Goal: Browse casually

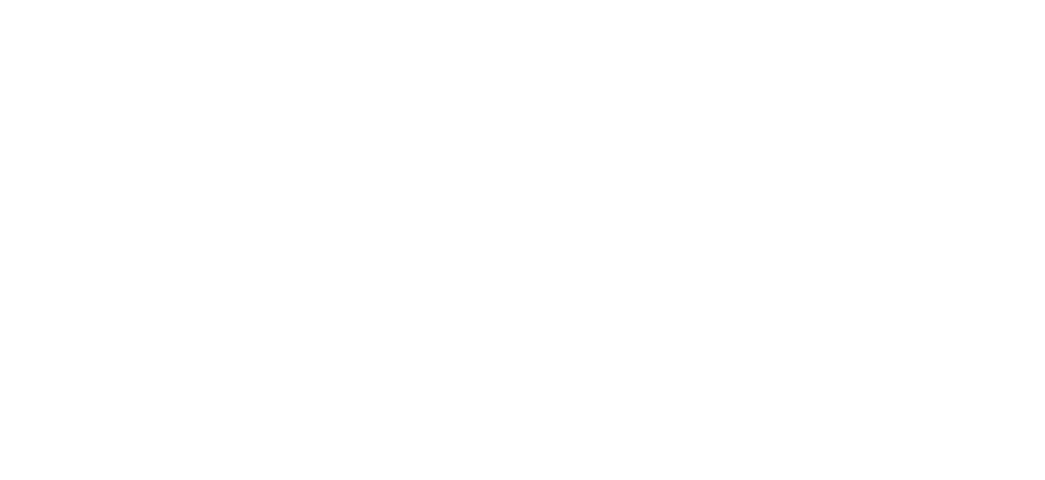
select select "INR"
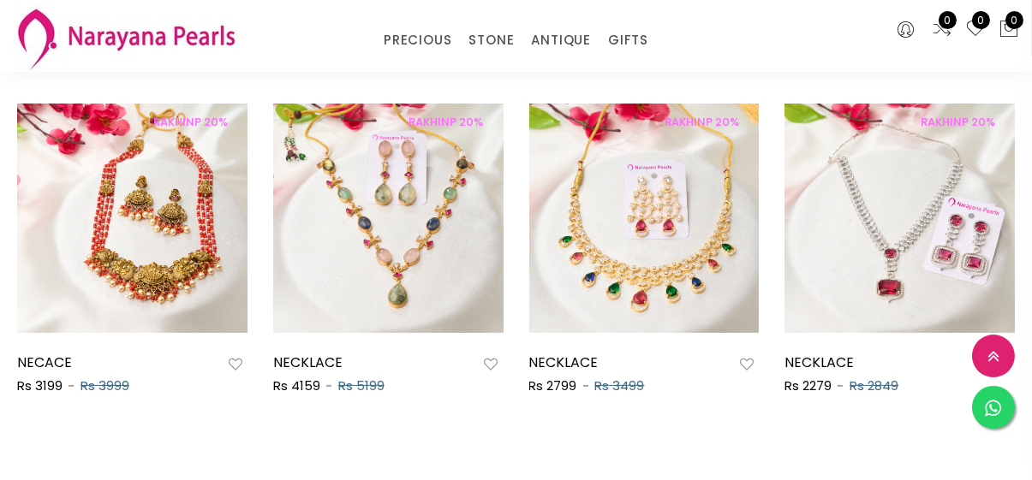
scroll to position [841, 0]
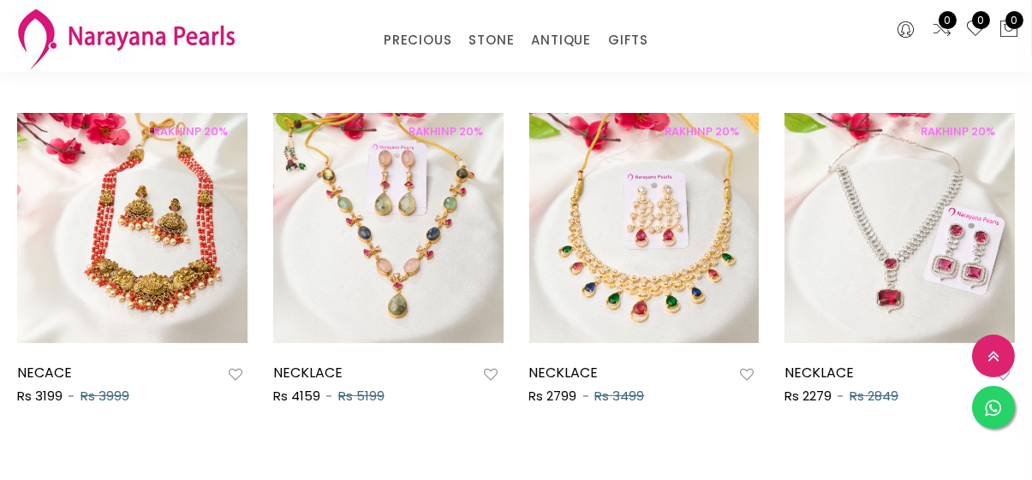
drag, startPoint x: 410, startPoint y: 420, endPoint x: 490, endPoint y: 419, distance: 79.6
click at [490, 419] on div "RAKHINP 20% NECKLACE Rs 4159 Rs 5199" at bounding box center [388, 275] width 256 height 324
click at [490, 438] on div "New Arrivals Best Sellers RAKHINP 20% NECACE Rs 3199 Rs 3999 RAKHINP 20% NECKLA…" at bounding box center [516, 260] width 1032 height 456
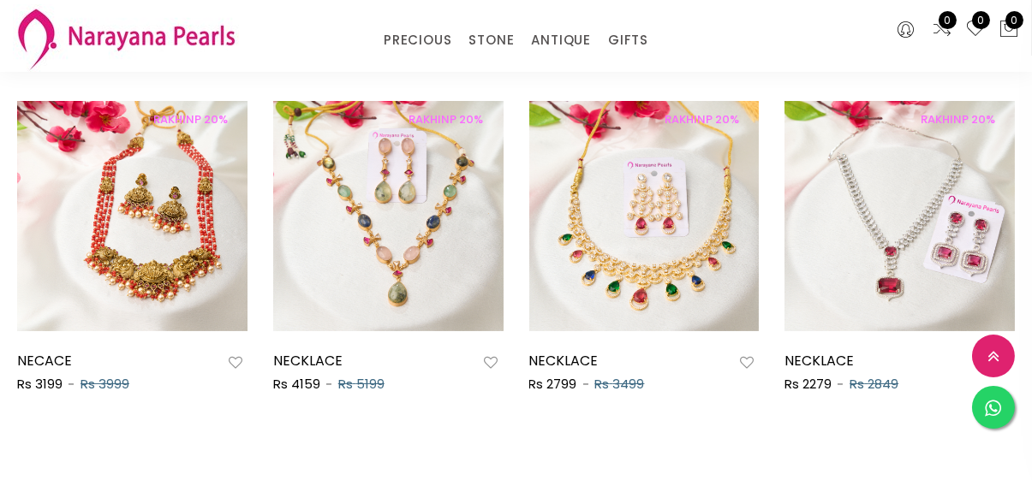
click at [426, 439] on div "New Arrivals Best Sellers RAKHINP 20% NECACE Rs 3199 Rs 3999 RAKHINP 20% NECKLA…" at bounding box center [516, 248] width 1032 height 456
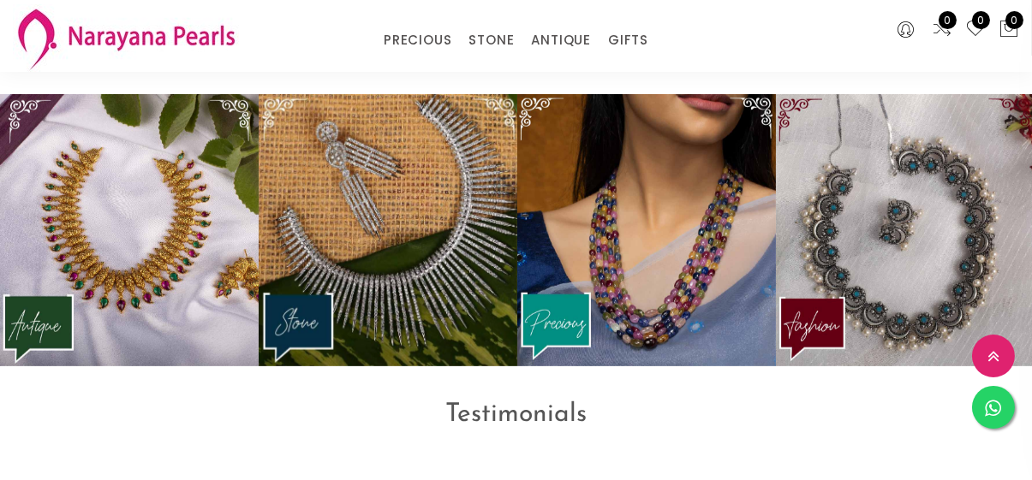
scroll to position [1983, 0]
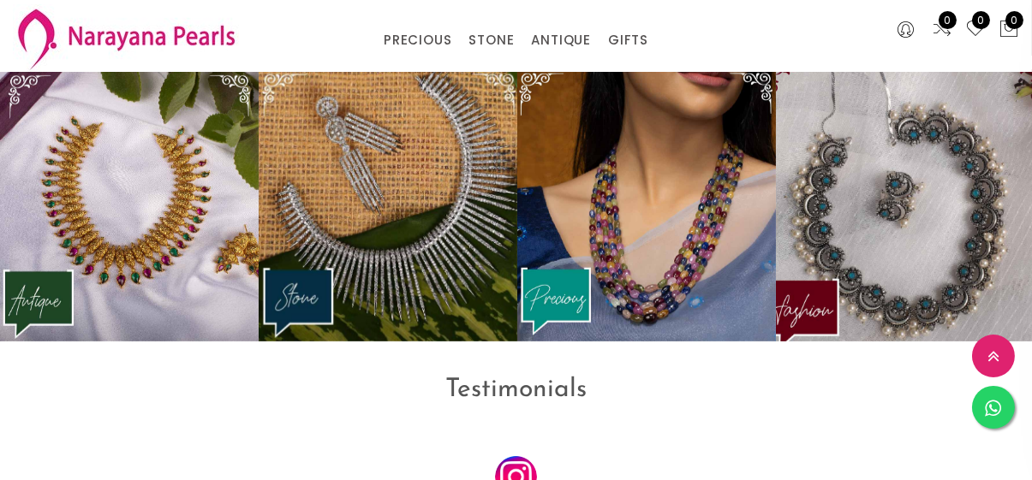
click at [960, 299] on img at bounding box center [905, 206] width 284 height 300
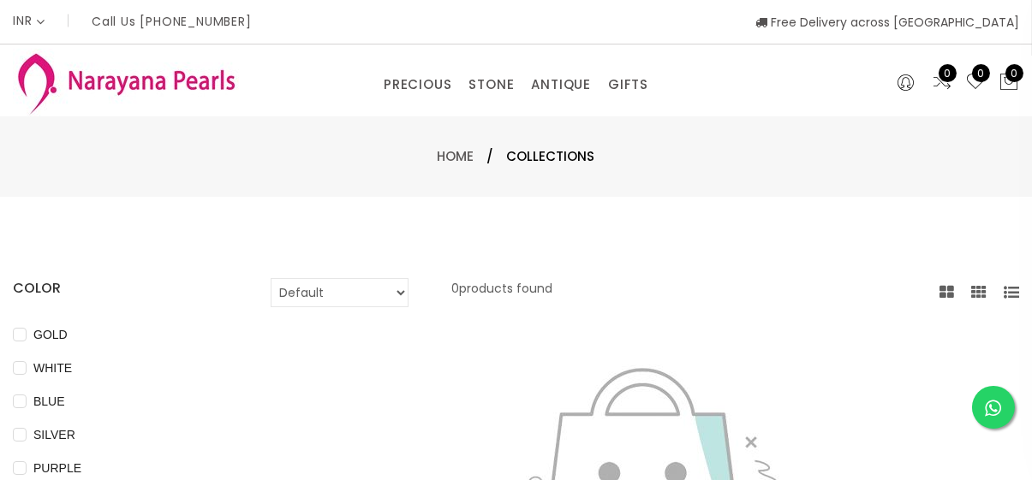
click at [374, 294] on select "Default Price - High to Low Price - Low to High" at bounding box center [340, 292] width 138 height 29
click at [44, 331] on span "GOLD" at bounding box center [51, 334] width 48 height 19
click at [27, 331] on input "GOLD" at bounding box center [20, 347] width 14 height 39
checkbox input "true"
click at [16, 363] on input "WHITE" at bounding box center [20, 380] width 14 height 39
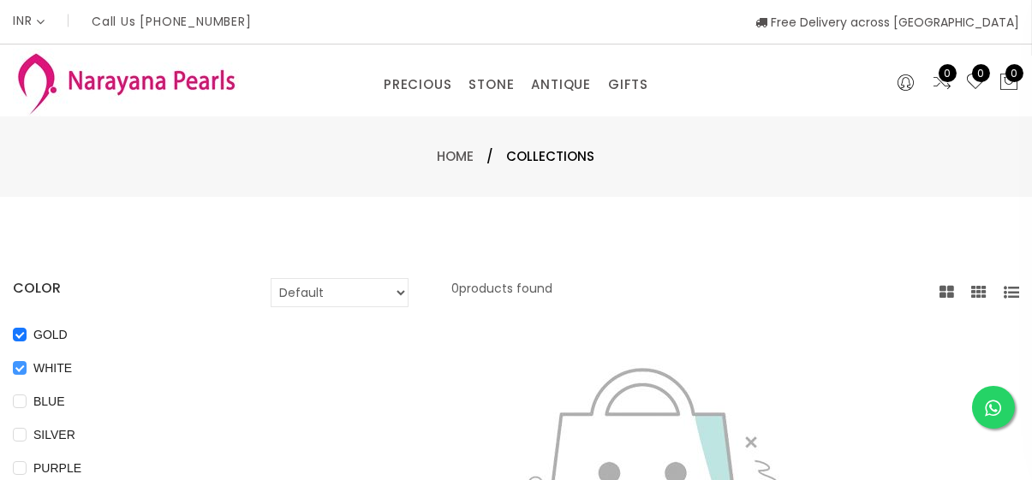
click at [21, 393] on input "WHITE" at bounding box center [20, 380] width 14 height 39
checkbox input "false"
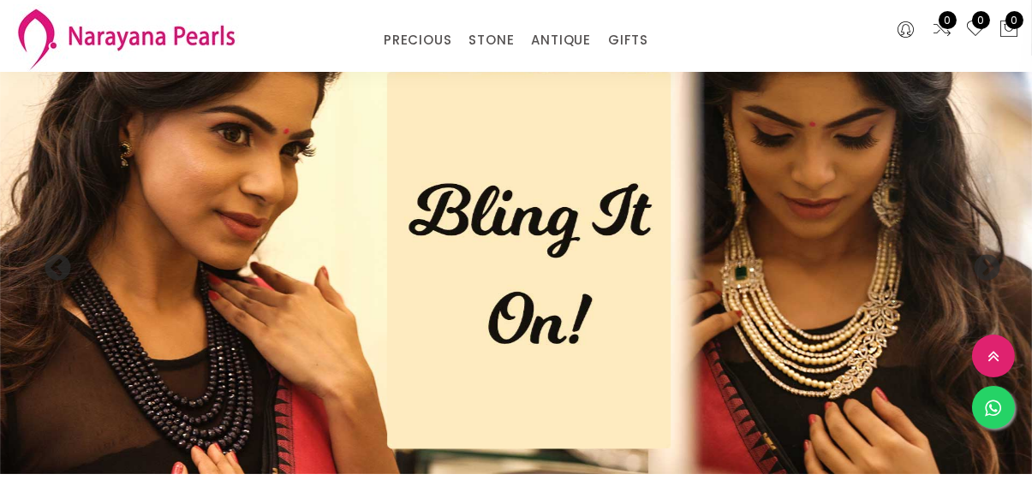
scroll to position [1983, 0]
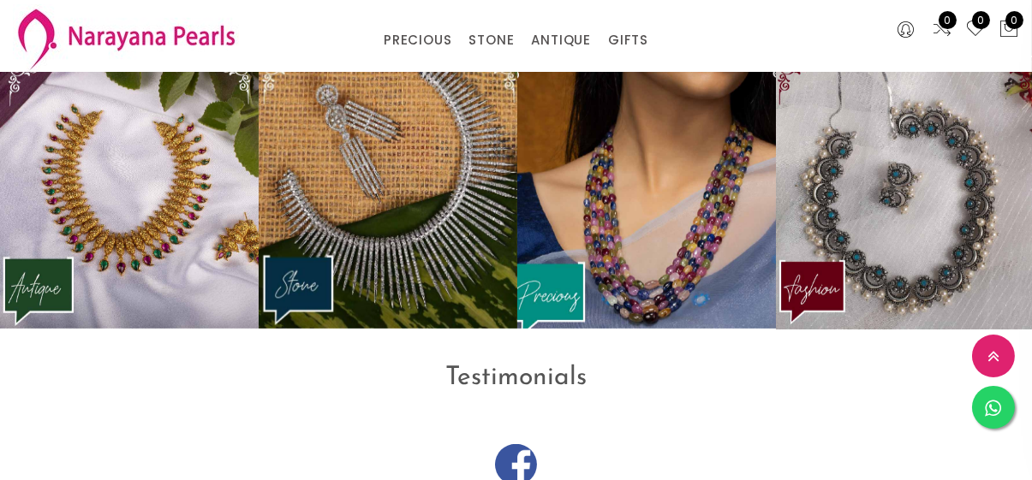
click at [603, 235] on img at bounding box center [646, 193] width 284 height 299
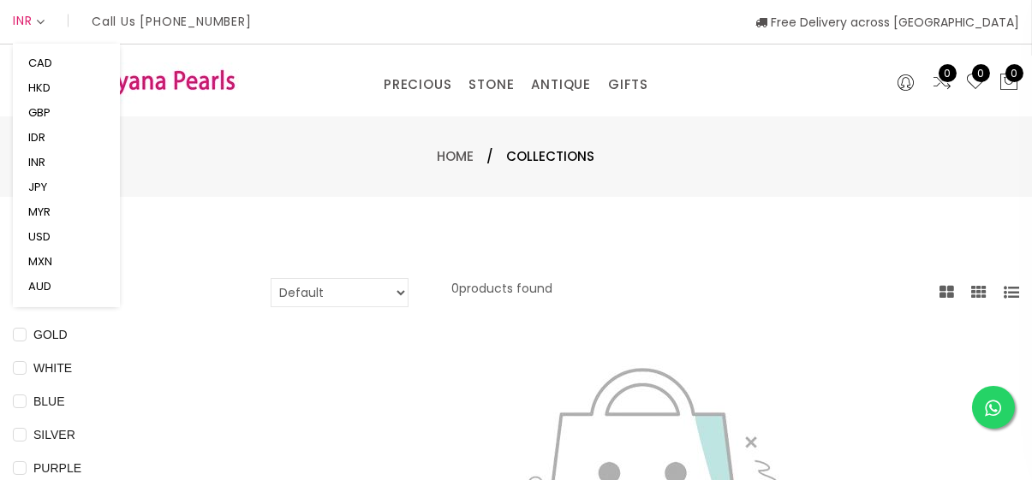
scroll to position [1985, 0]
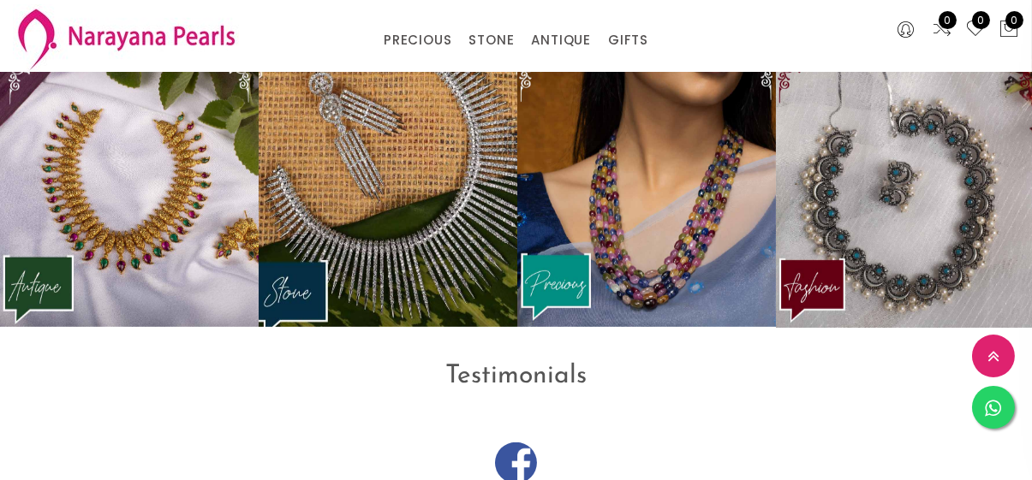
click at [491, 229] on img at bounding box center [388, 191] width 284 height 299
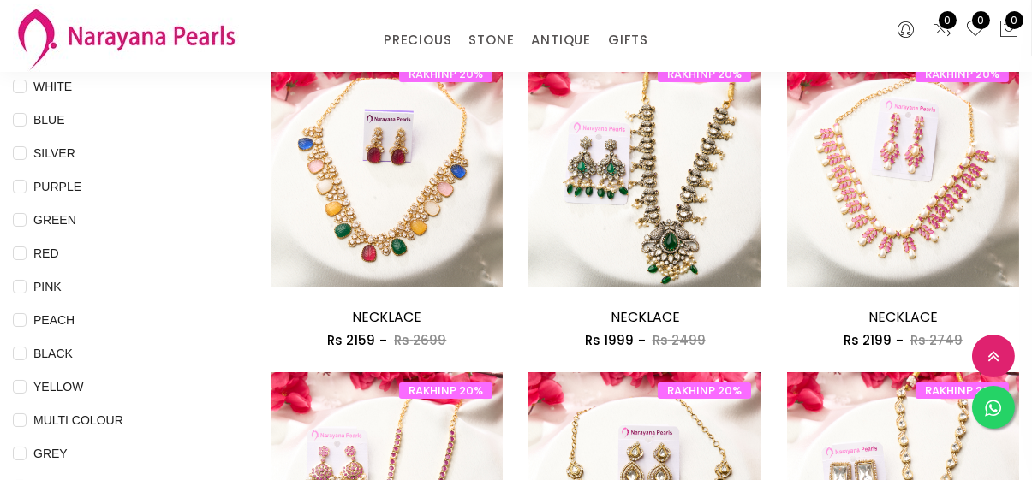
scroll to position [85, 0]
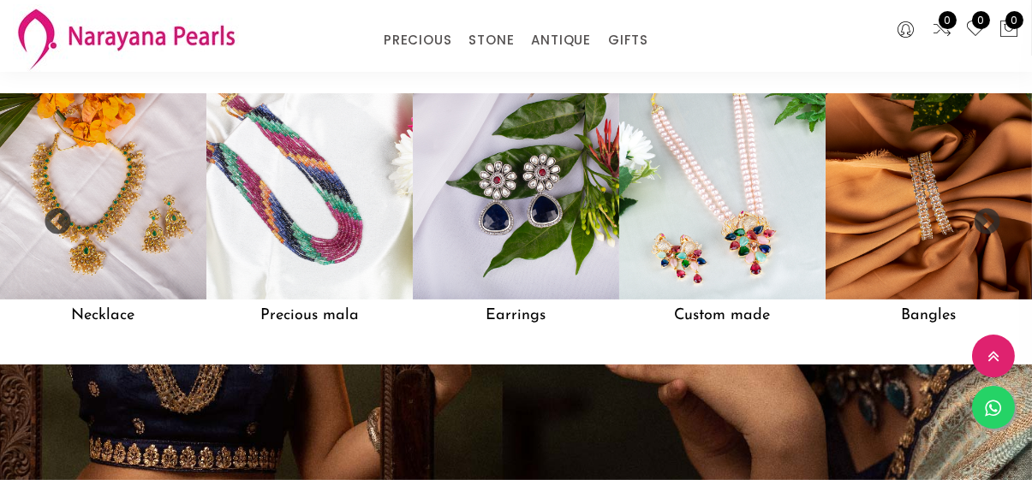
scroll to position [1331, 0]
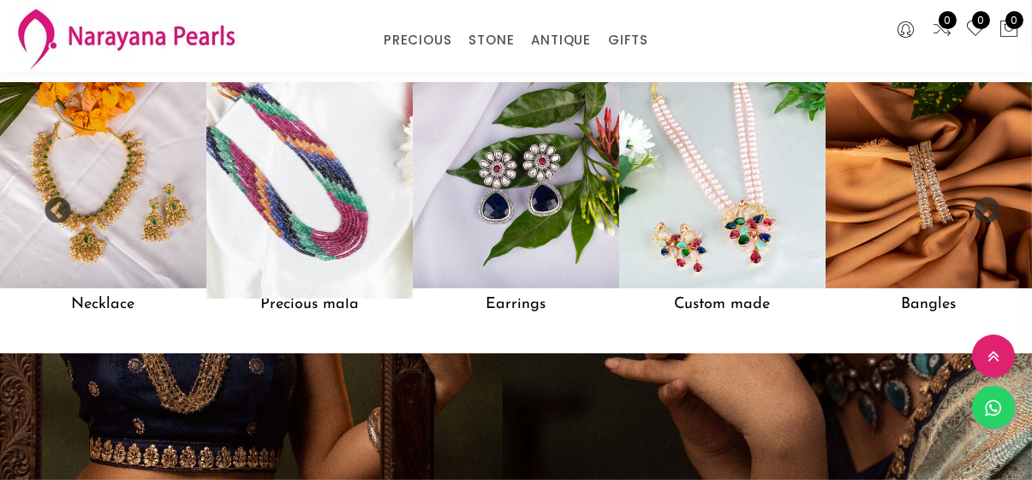
click at [312, 262] on img at bounding box center [309, 185] width 227 height 227
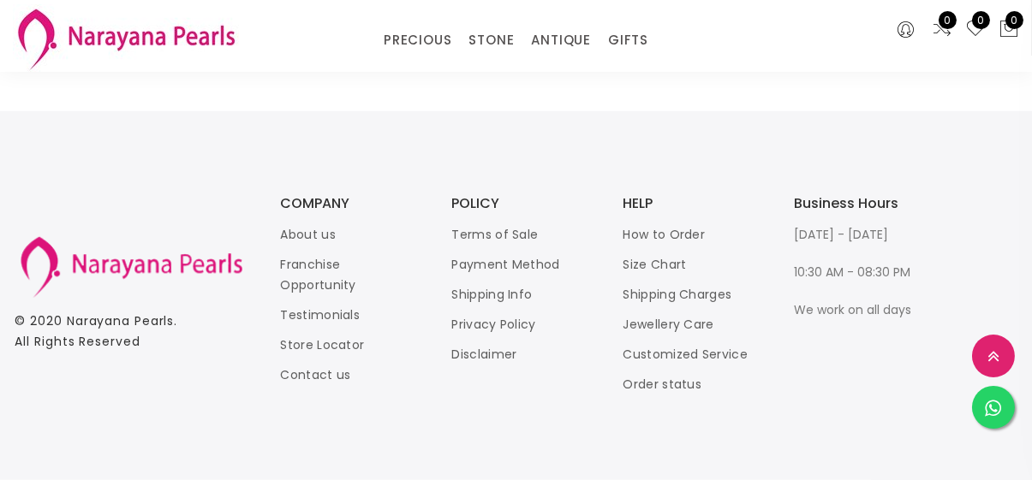
scroll to position [2724, 0]
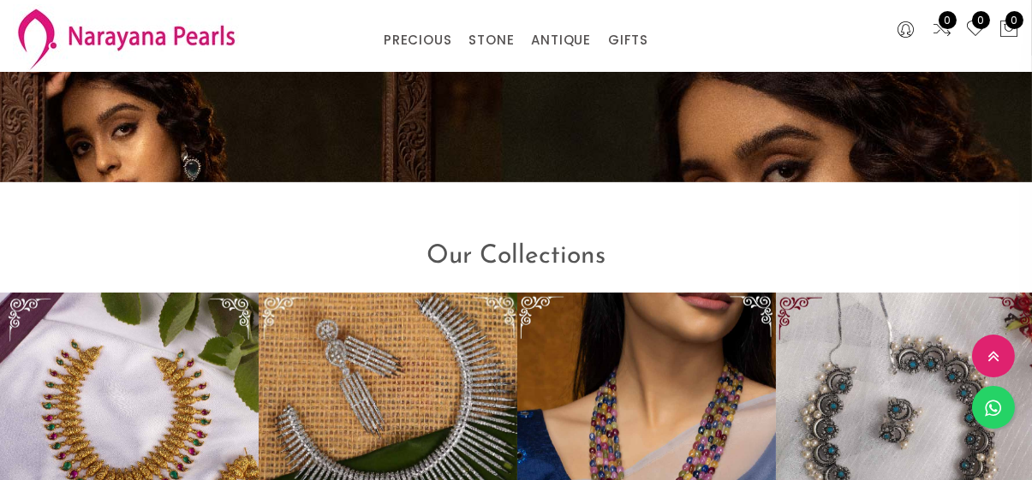
scroll to position [1957, 0]
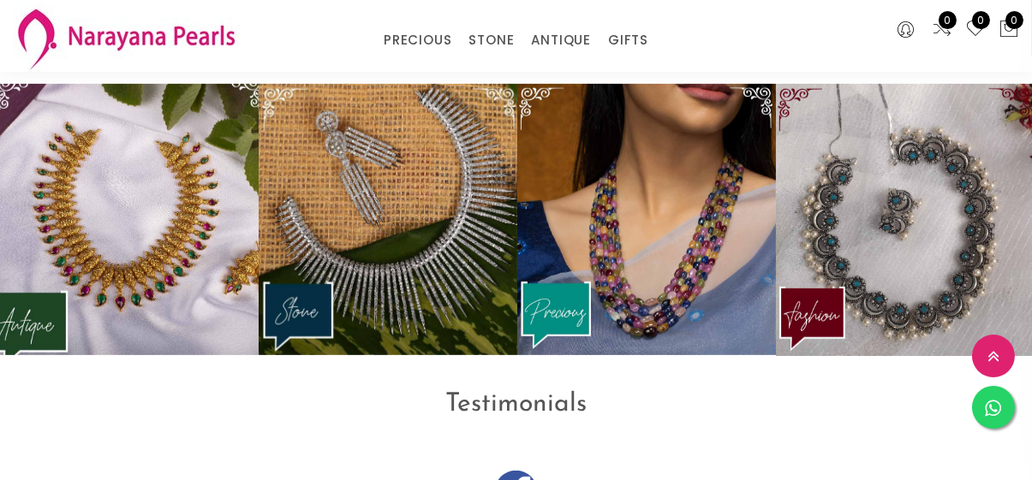
click at [68, 244] on img at bounding box center [129, 219] width 284 height 299
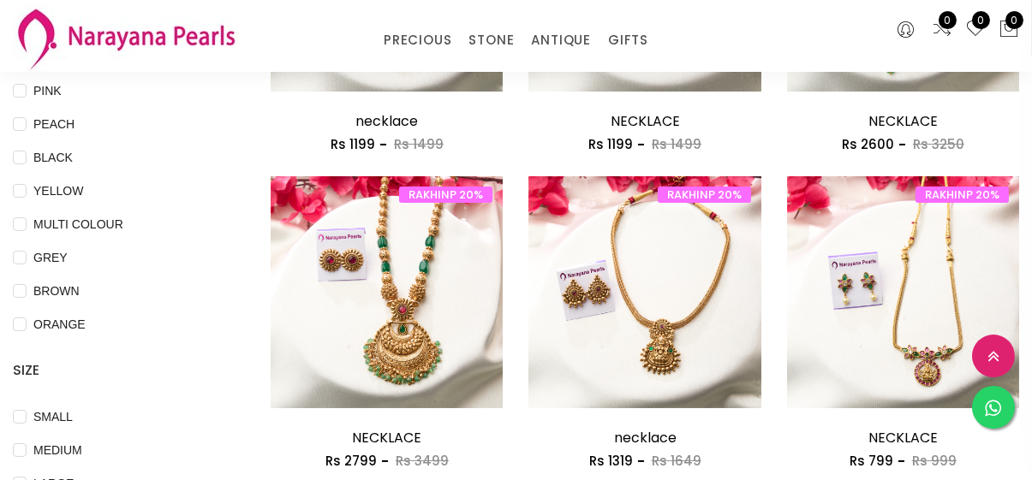
scroll to position [410, 0]
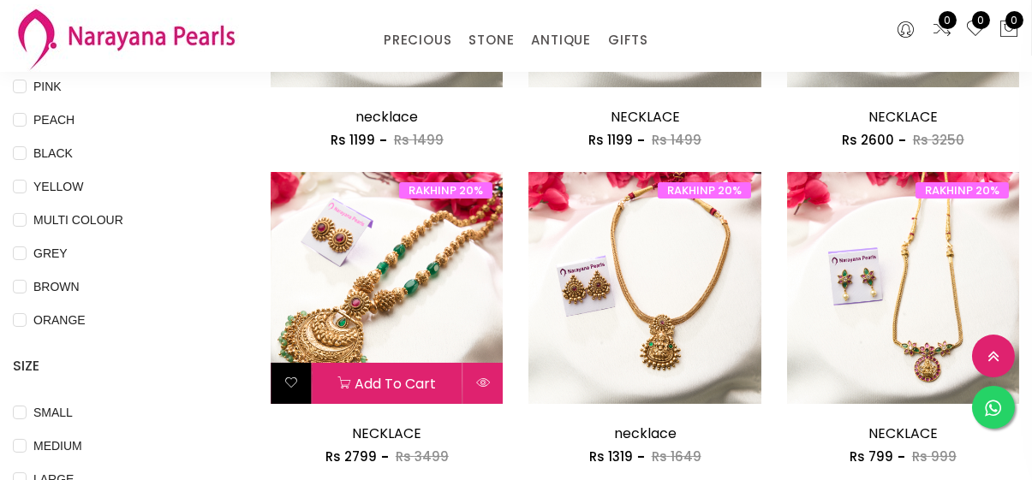
click at [293, 386] on icon at bounding box center [291, 383] width 14 height 14
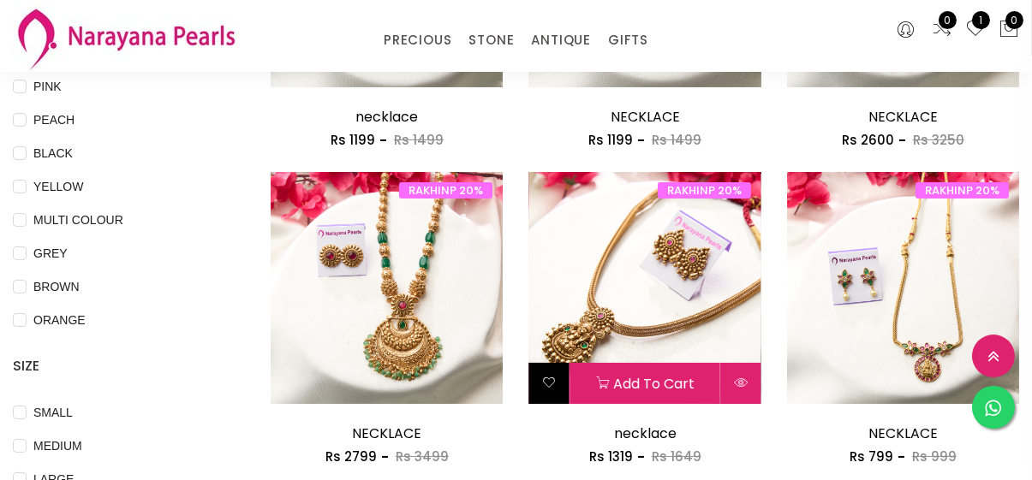
click at [546, 382] on icon at bounding box center [549, 383] width 14 height 14
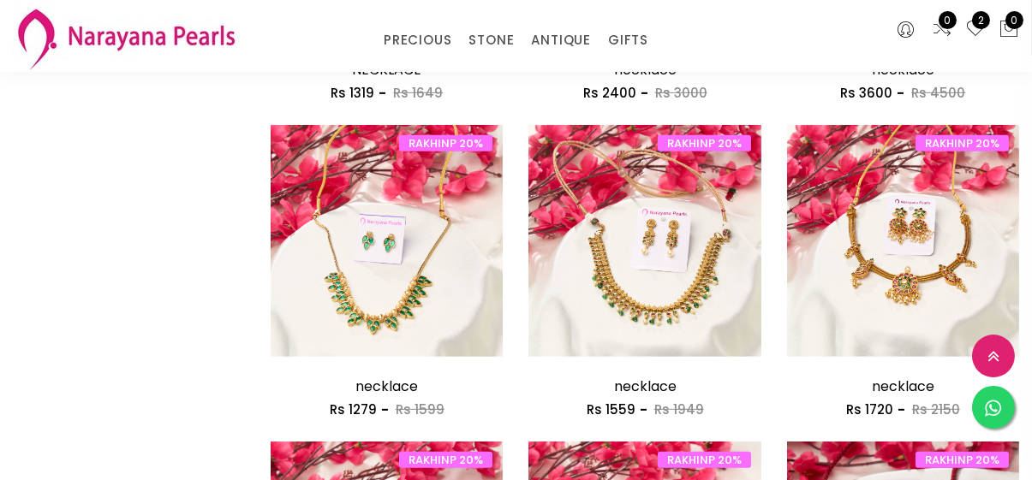
scroll to position [1727, 0]
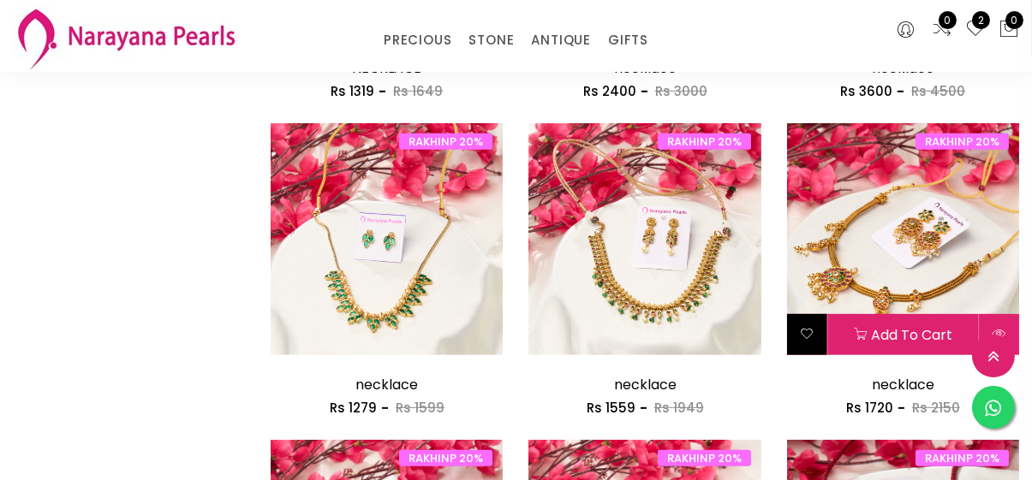
click at [807, 348] on button at bounding box center [807, 334] width 40 height 41
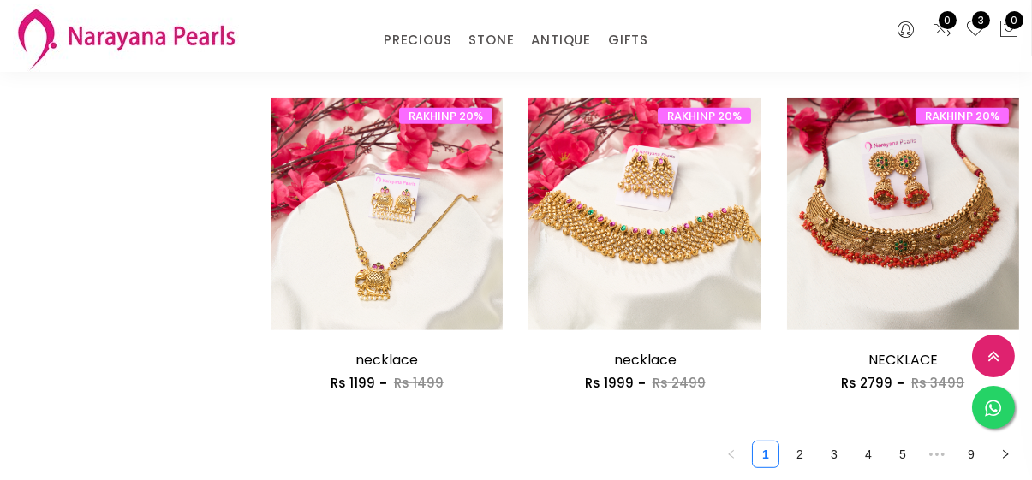
scroll to position [2104, 0]
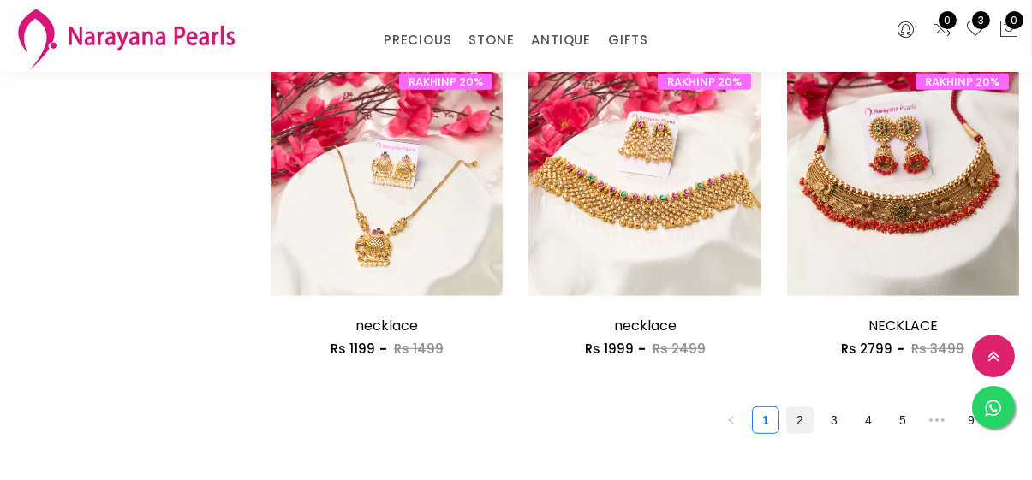
click at [801, 424] on link "2" at bounding box center [800, 421] width 26 height 26
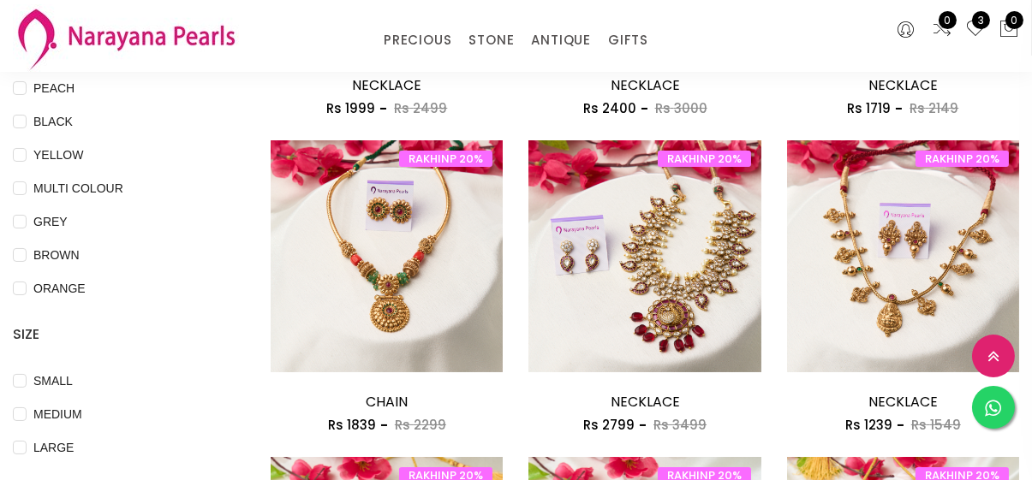
scroll to position [445, 0]
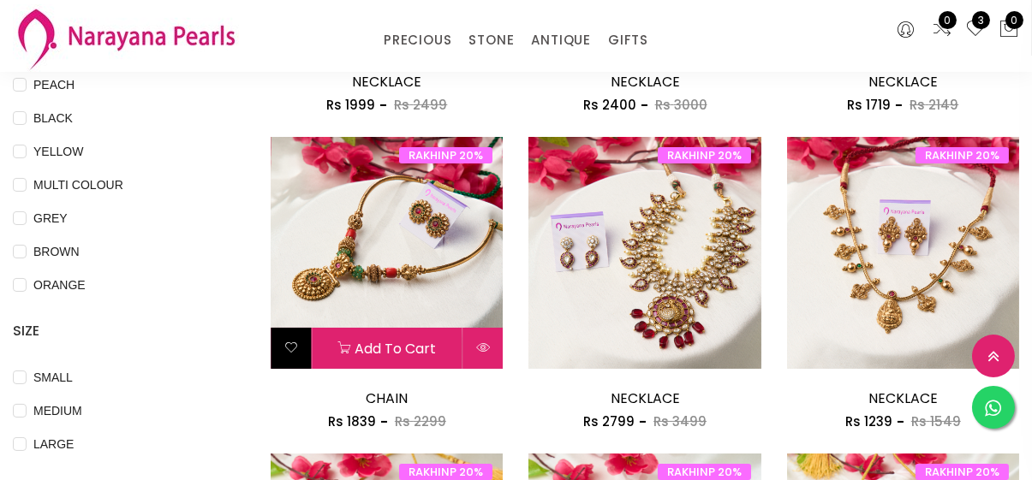
click at [277, 343] on button at bounding box center [291, 348] width 40 height 41
click at [289, 349] on icon at bounding box center [291, 348] width 14 height 14
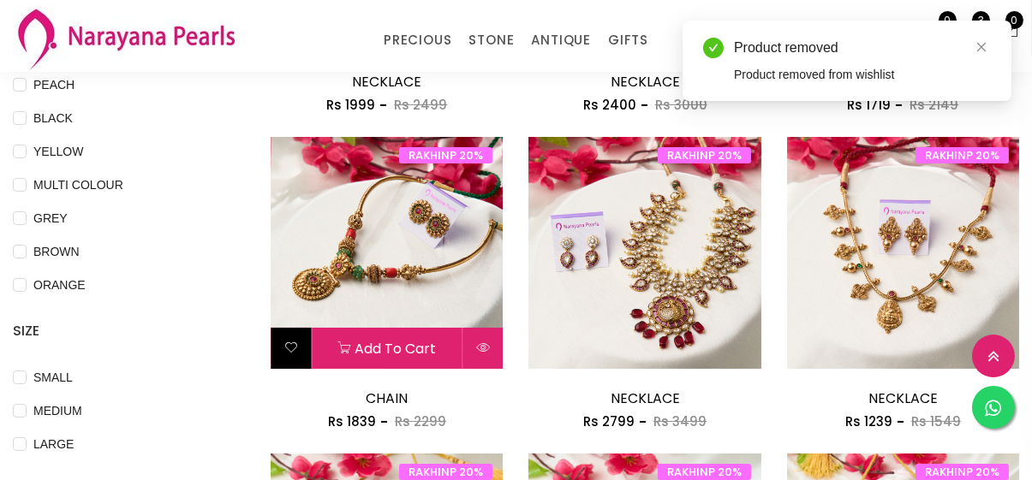
click at [288, 349] on icon at bounding box center [291, 348] width 14 height 14
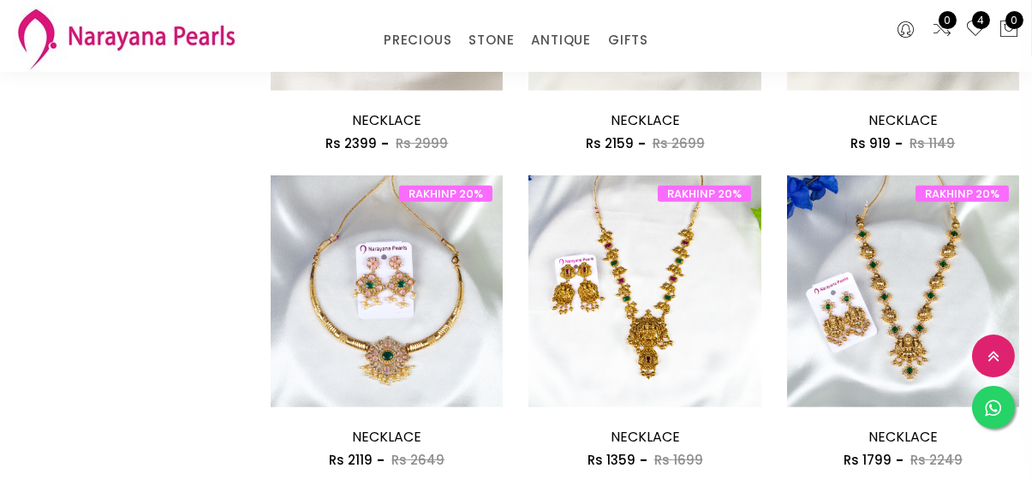
scroll to position [1678, 0]
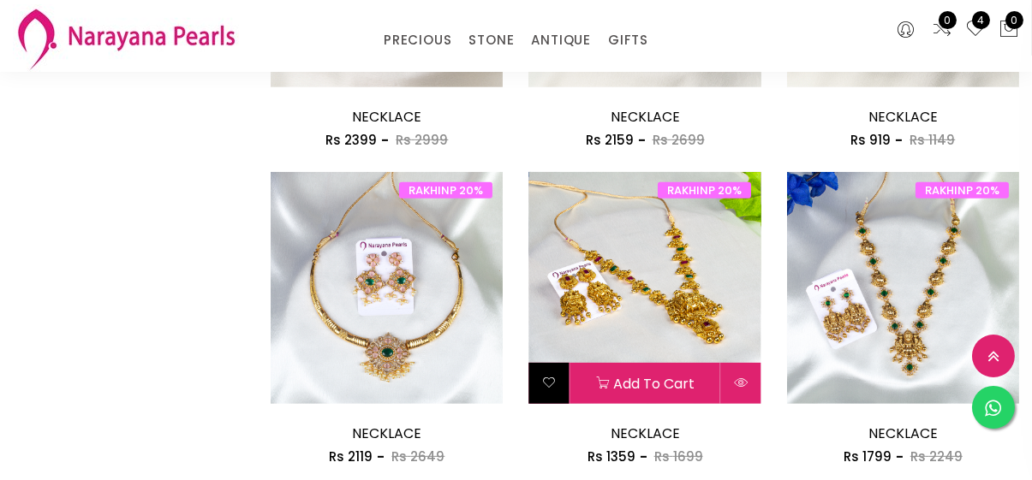
click at [555, 390] on icon at bounding box center [549, 383] width 14 height 14
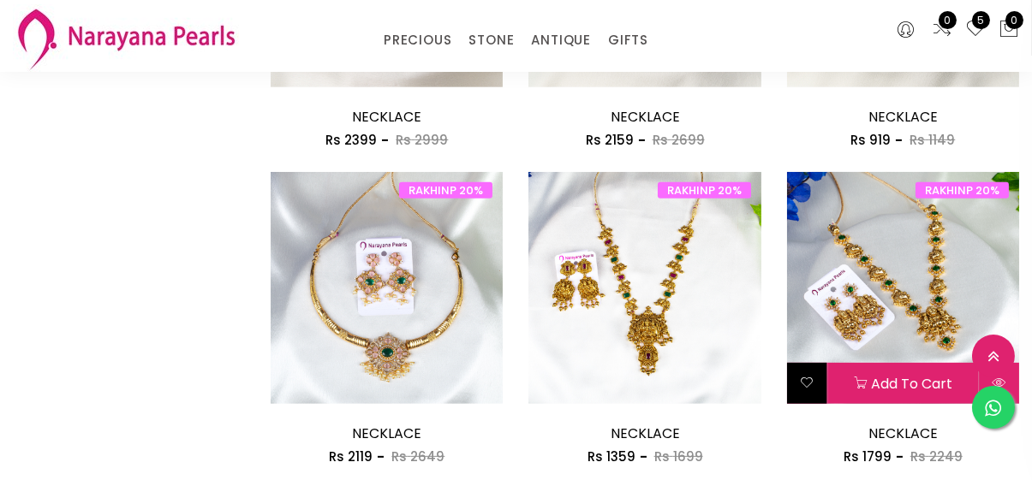
click at [813, 393] on button at bounding box center [807, 383] width 40 height 41
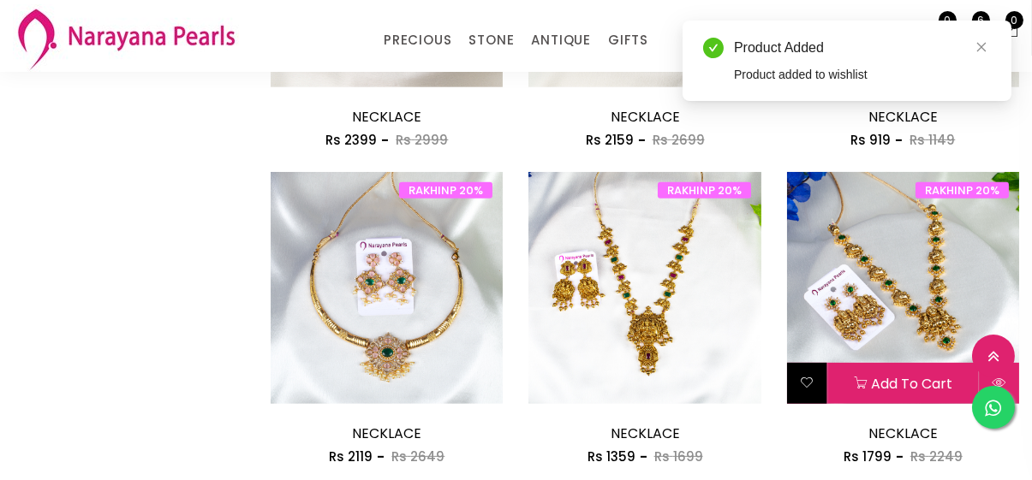
click at [803, 382] on icon at bounding box center [807, 383] width 14 height 14
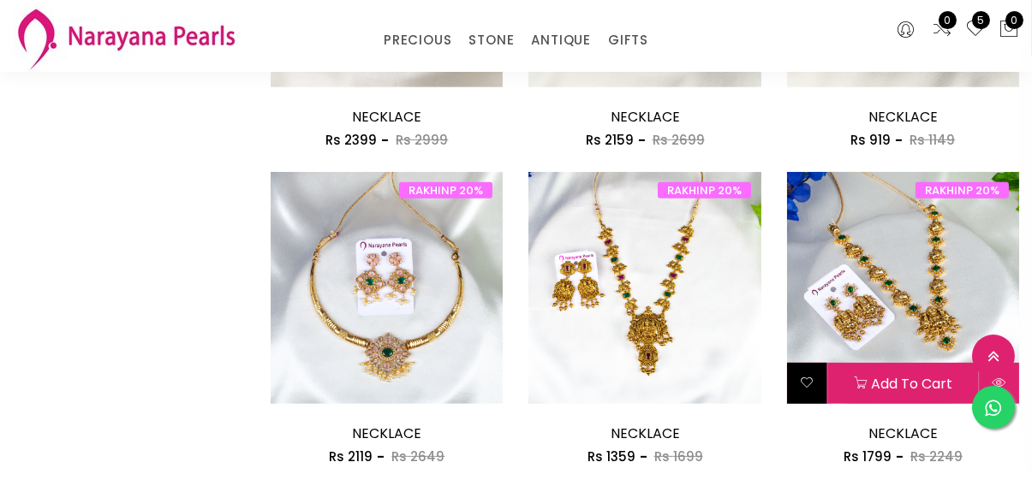
click at [808, 390] on icon at bounding box center [807, 383] width 14 height 14
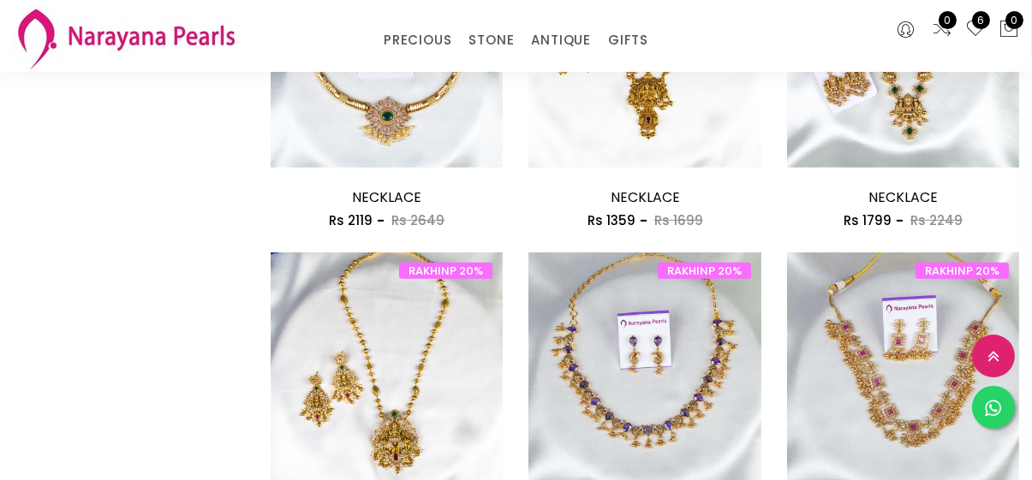
scroll to position [1918, 0]
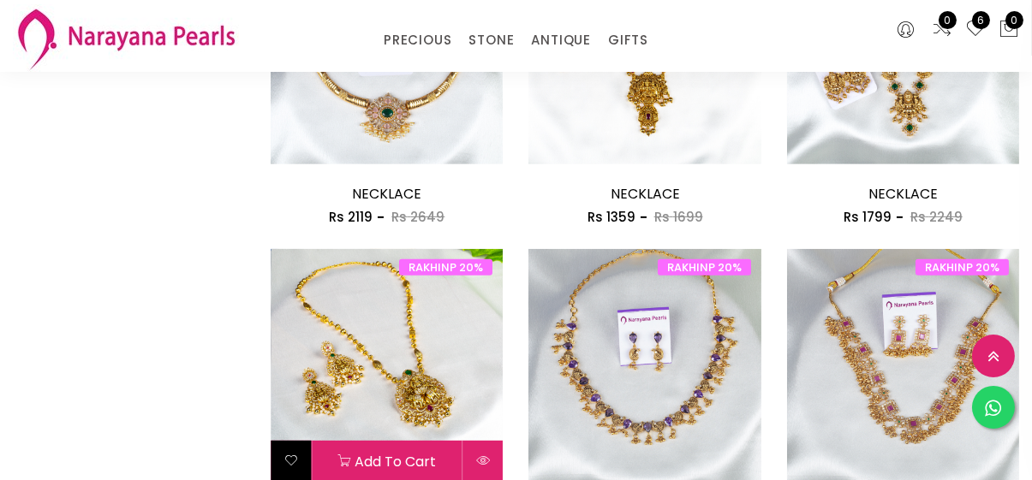
click at [295, 460] on icon at bounding box center [291, 461] width 14 height 14
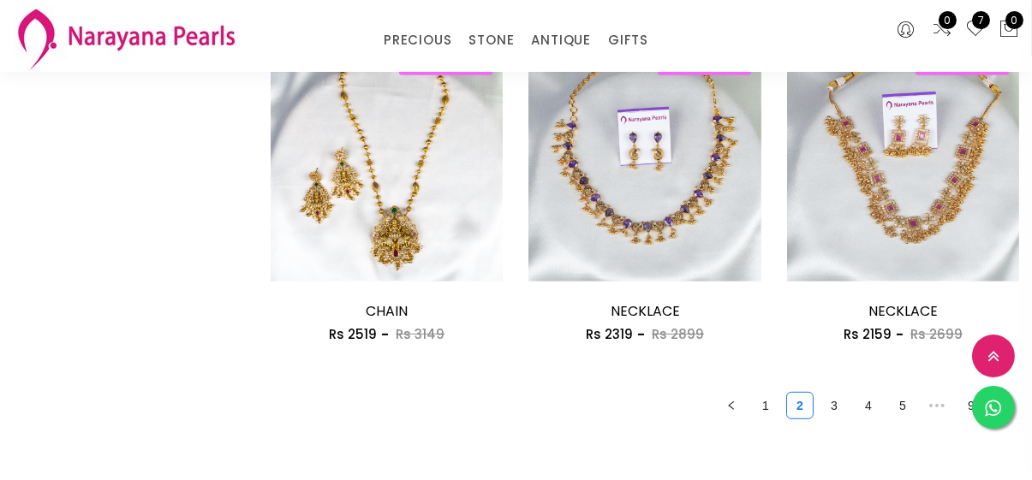
scroll to position [2124, 0]
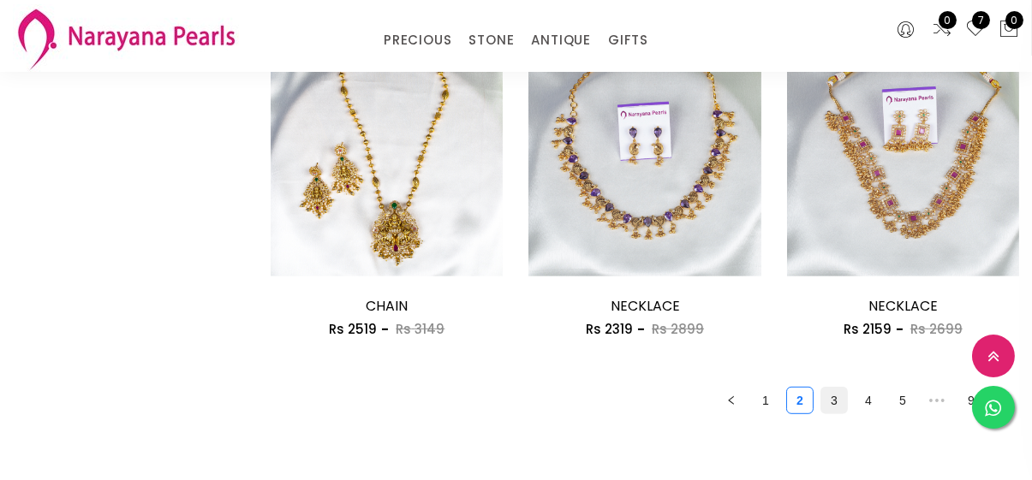
click at [827, 409] on link "3" at bounding box center [834, 401] width 26 height 26
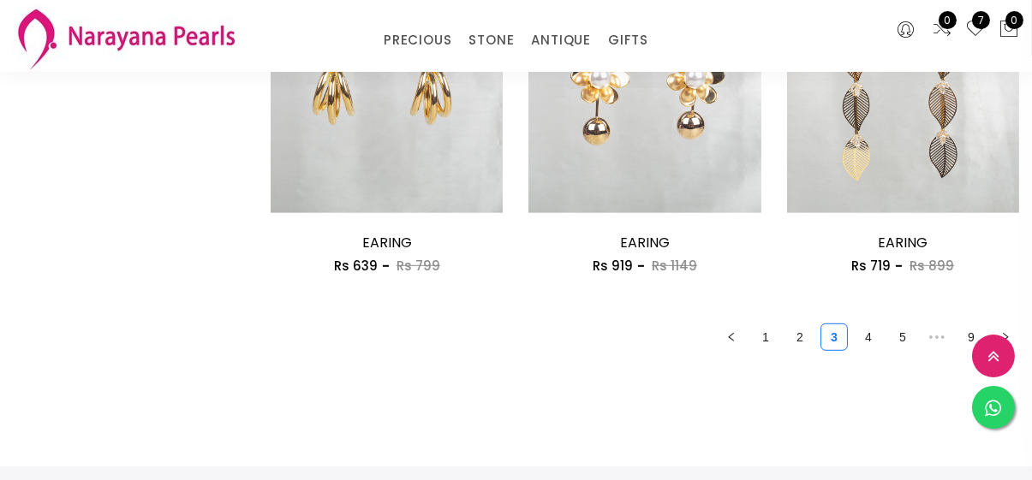
scroll to position [2226, 0]
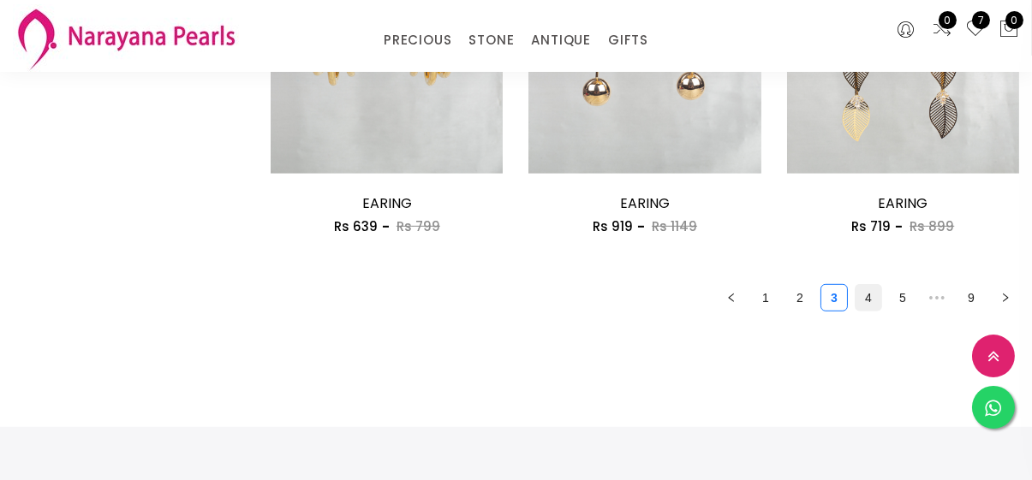
click at [868, 301] on link "4" at bounding box center [868, 298] width 26 height 26
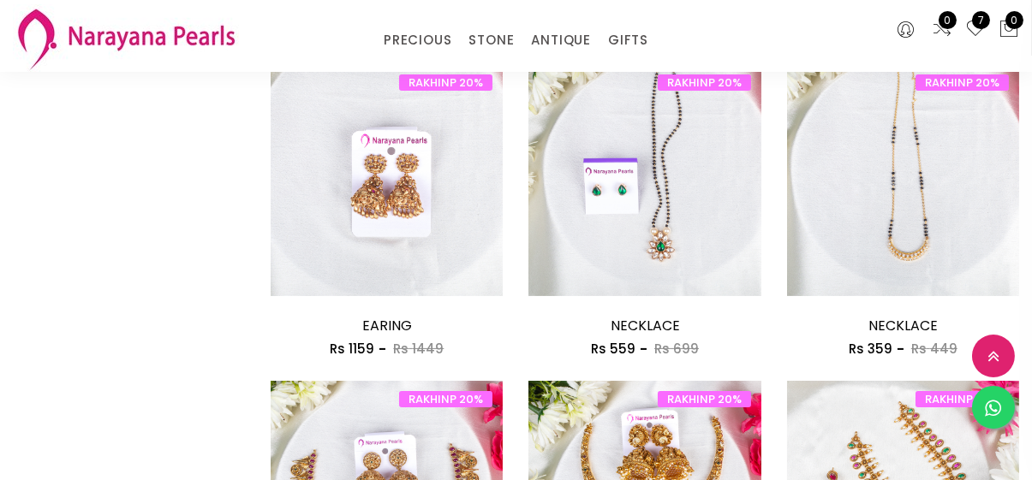
scroll to position [1187, 0]
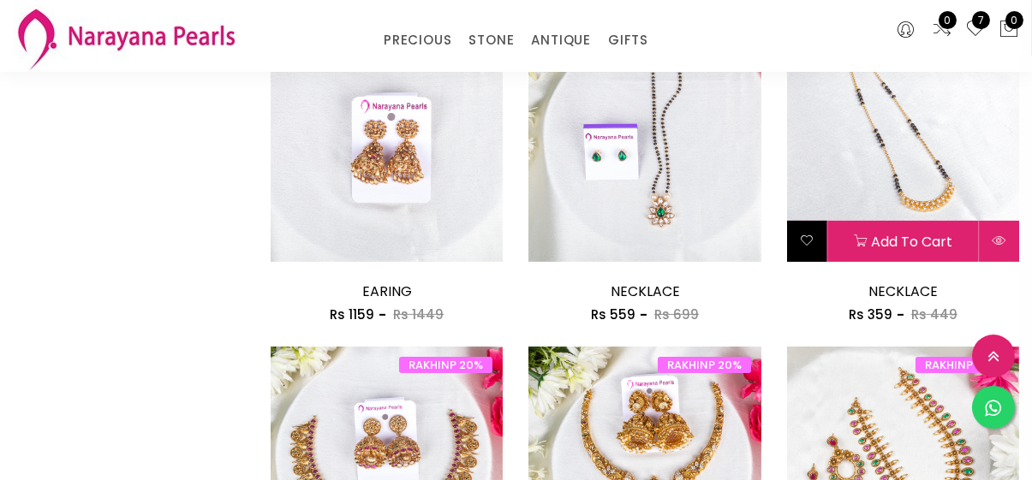
click at [796, 253] on button at bounding box center [807, 241] width 40 height 41
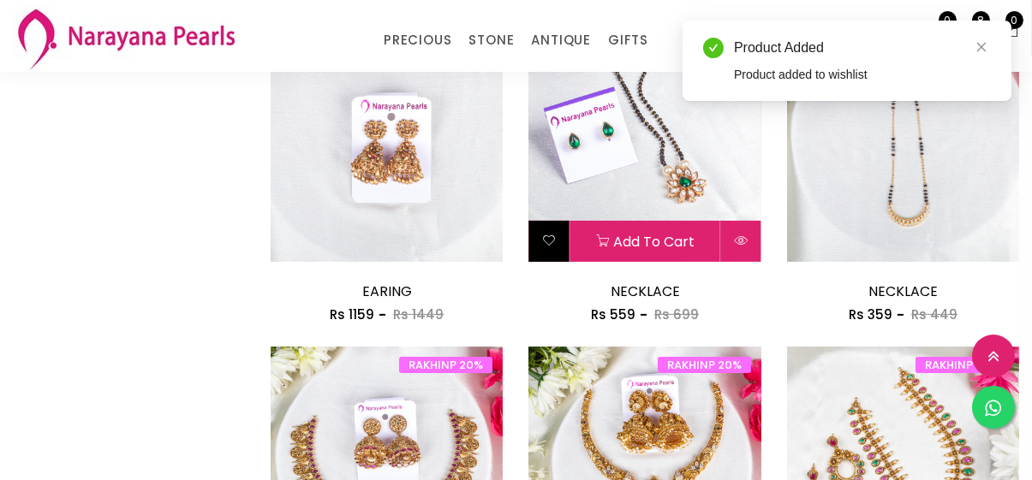
click at [540, 245] on button at bounding box center [548, 241] width 40 height 41
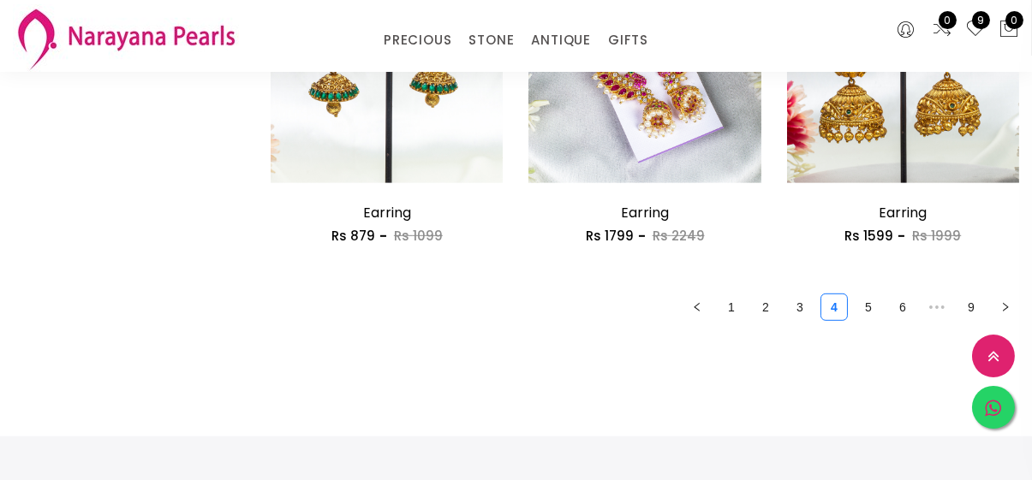
scroll to position [2225, 0]
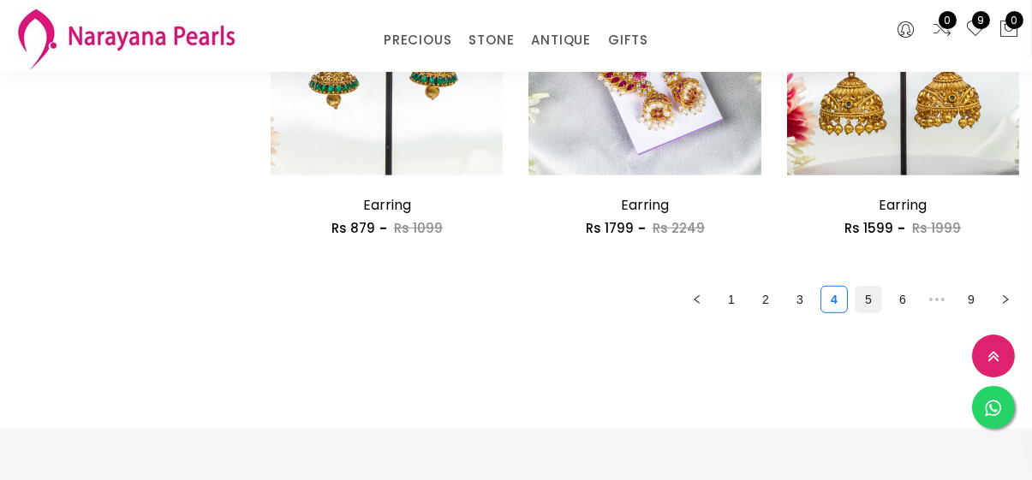
click at [855, 298] on link "5" at bounding box center [868, 300] width 26 height 26
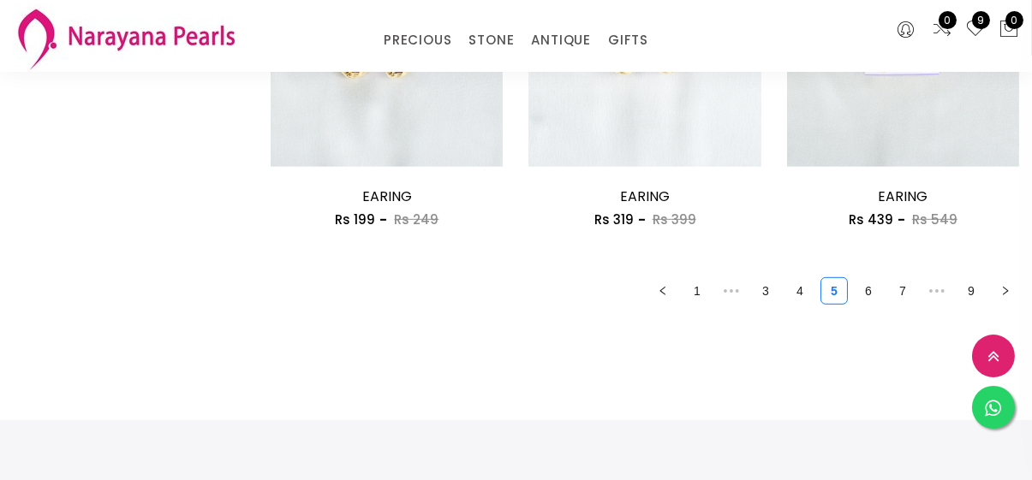
scroll to position [2248, 0]
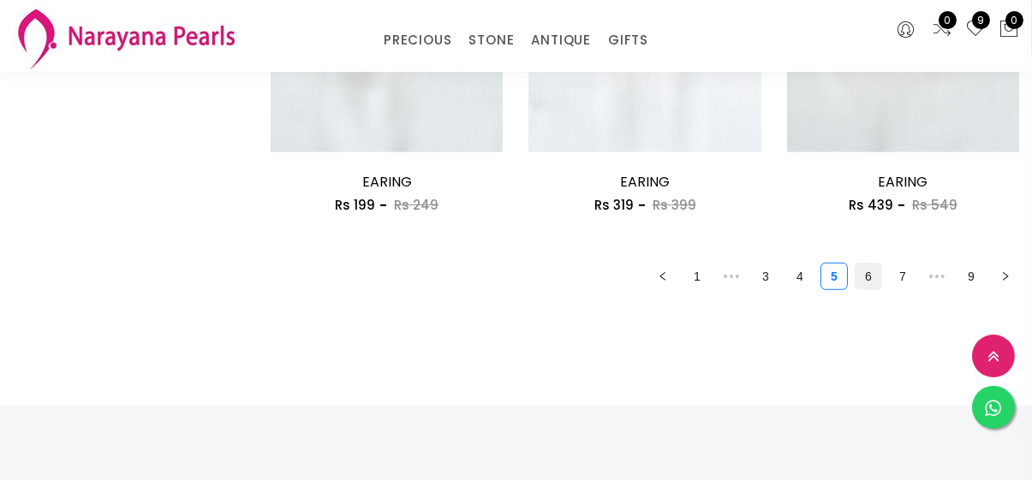
click at [868, 273] on link "6" at bounding box center [868, 277] width 26 height 26
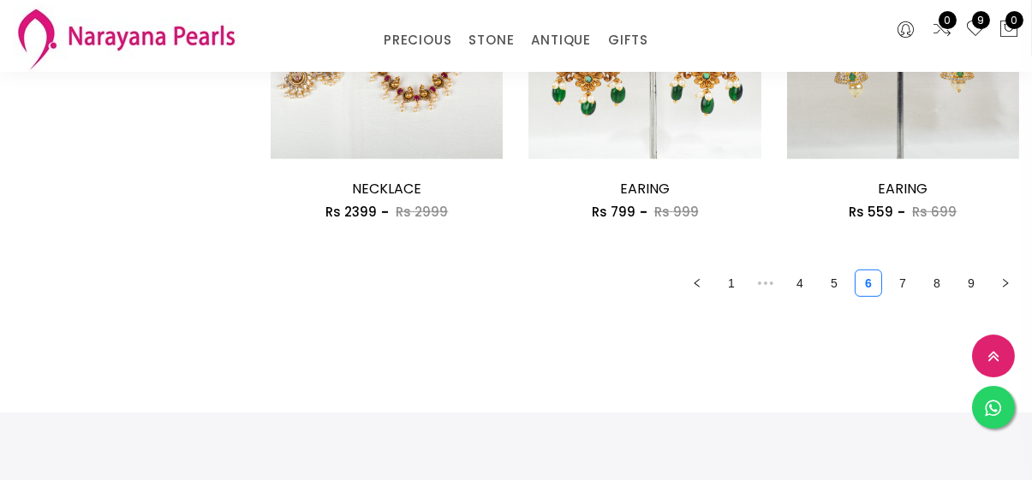
scroll to position [2259, 0]
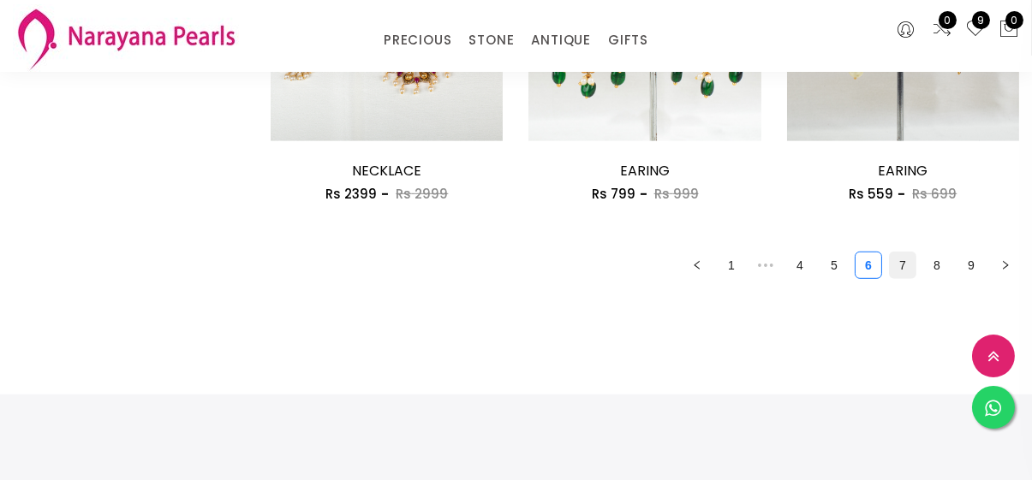
click at [897, 271] on link "7" at bounding box center [903, 266] width 26 height 26
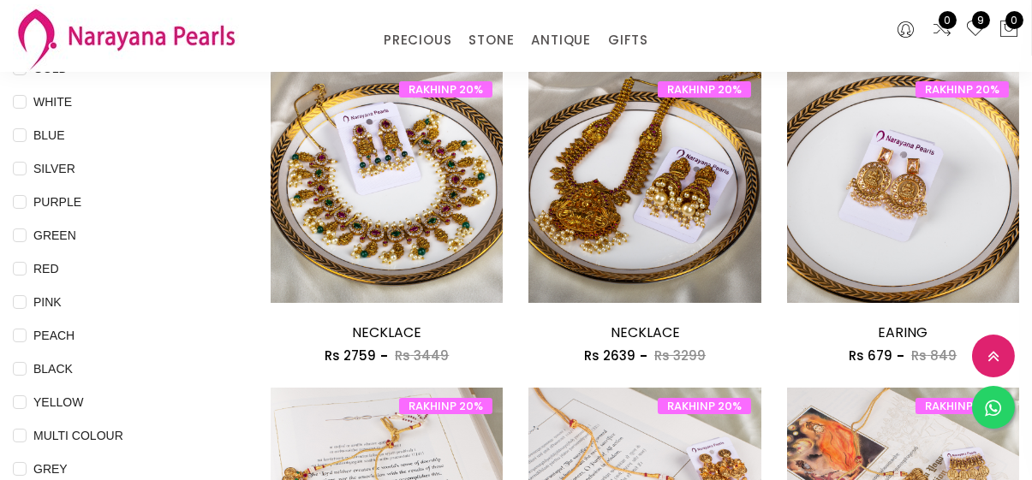
scroll to position [183, 0]
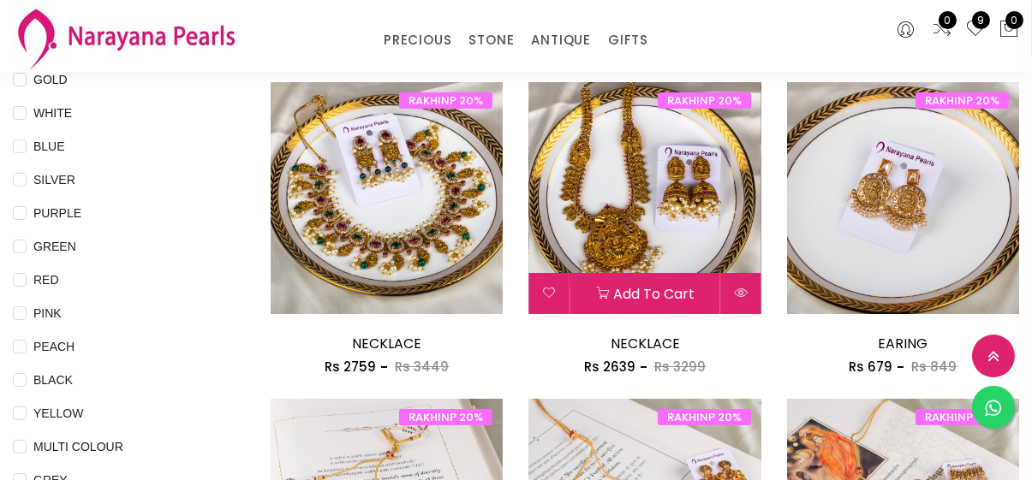
click at [577, 207] on img at bounding box center [644, 198] width 232 height 232
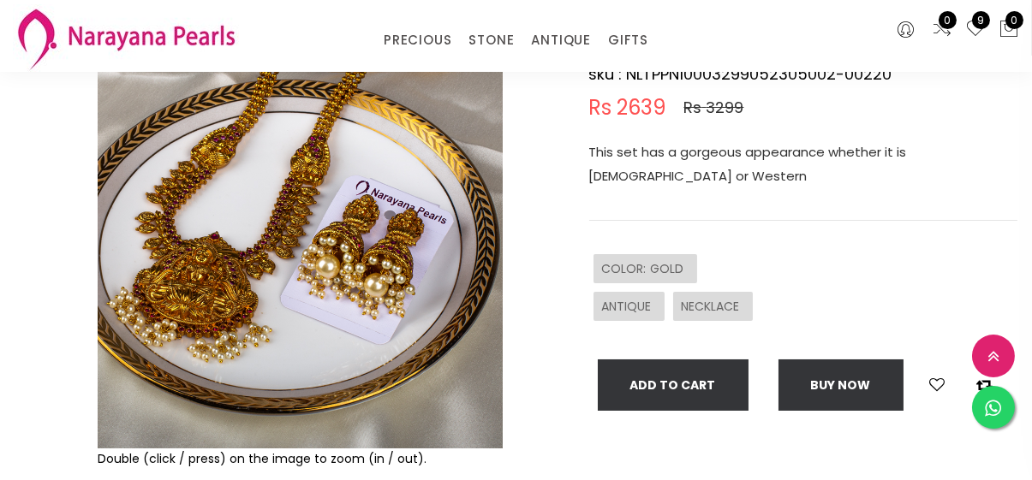
scroll to position [174, 0]
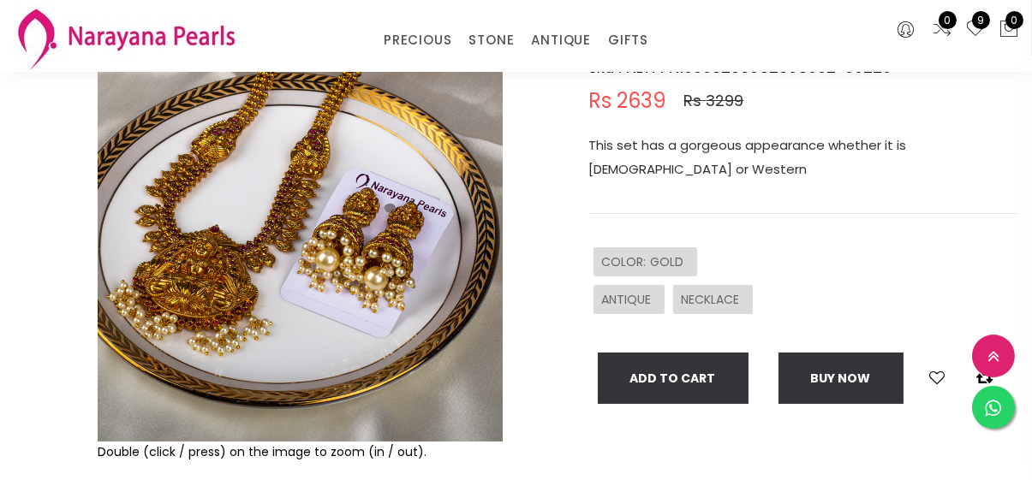
click at [405, 263] on img at bounding box center [300, 239] width 405 height 405
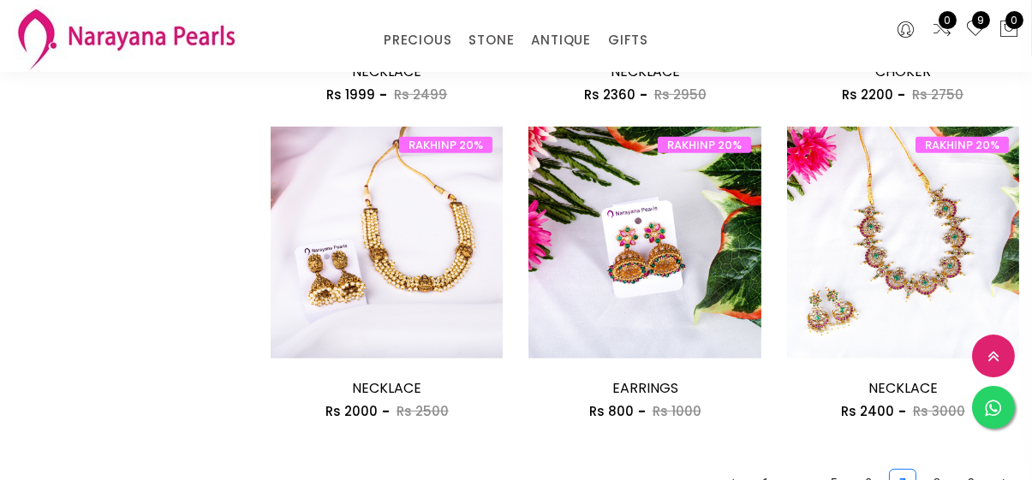
scroll to position [2073, 0]
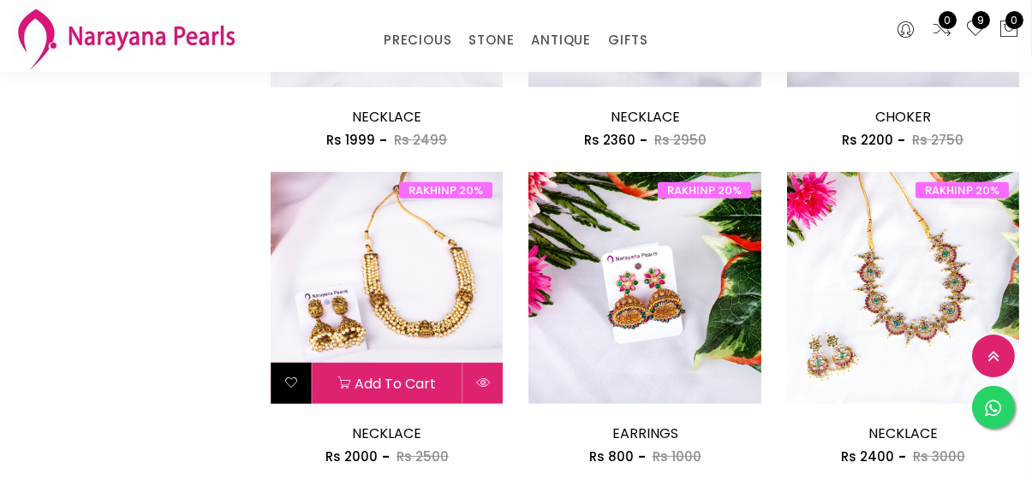
click at [297, 395] on button at bounding box center [291, 383] width 40 height 41
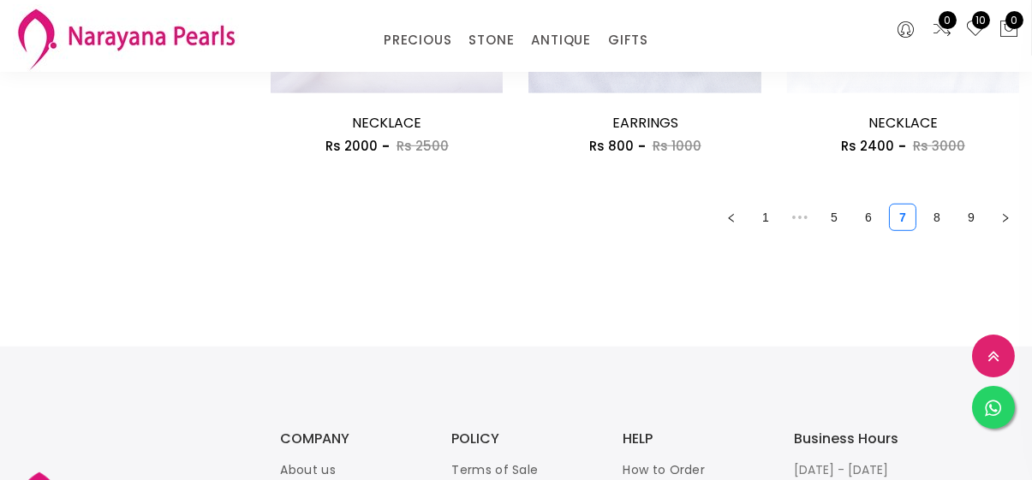
scroll to position [2388, 0]
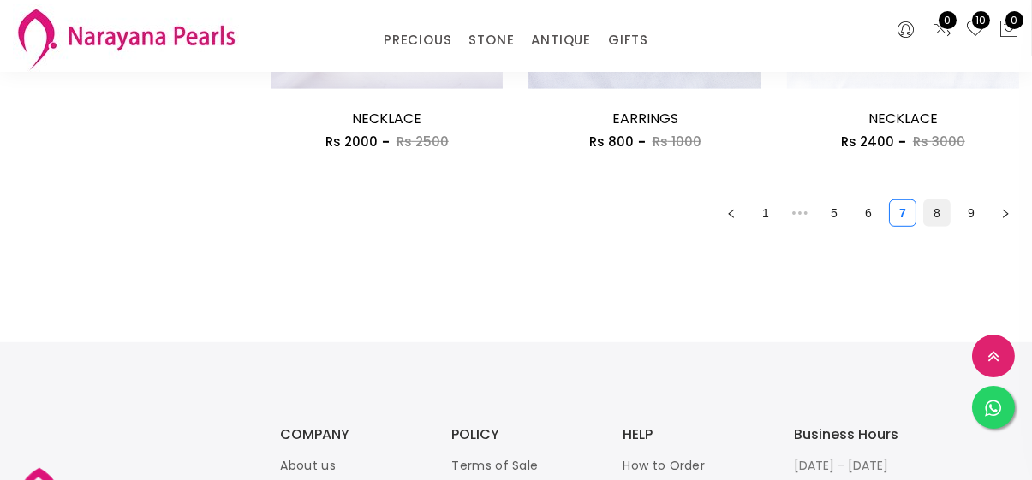
click at [924, 221] on link "8" at bounding box center [937, 213] width 26 height 26
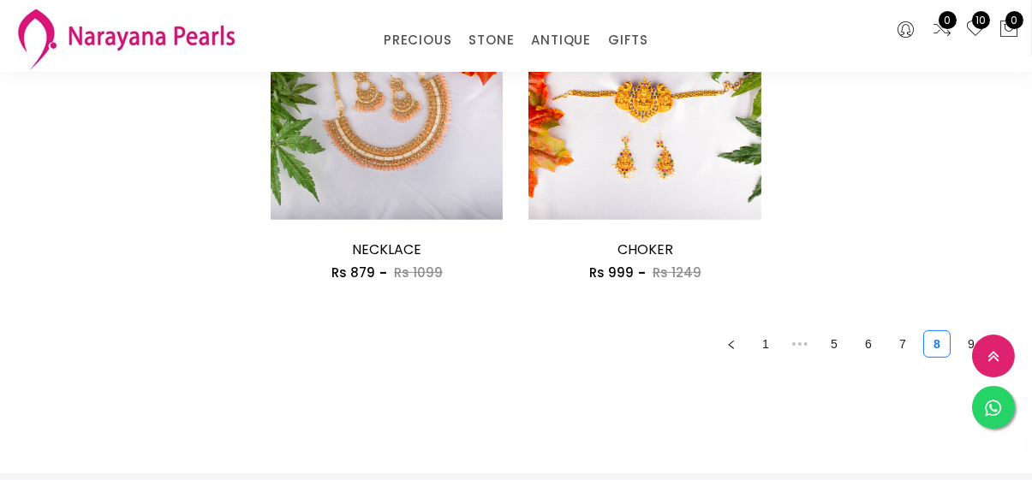
scroll to position [1564, 0]
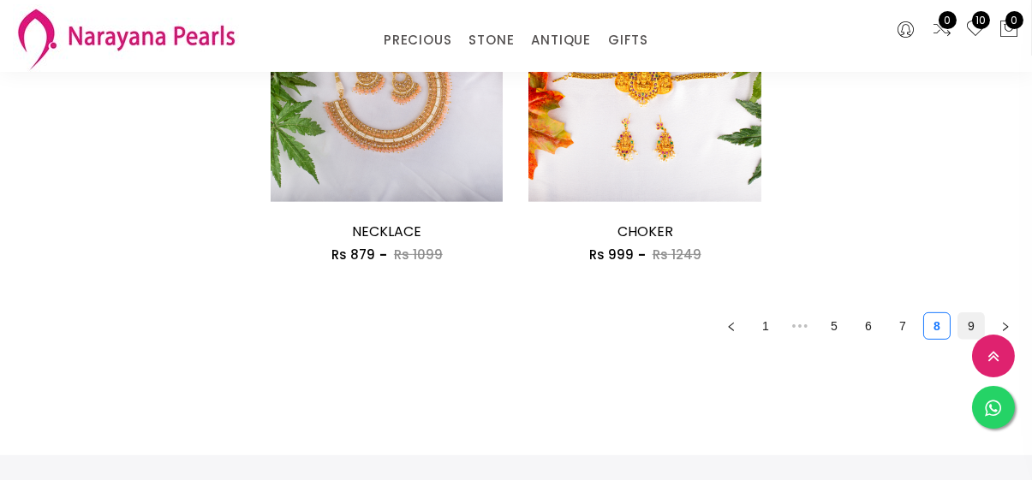
click at [966, 331] on link "9" at bounding box center [971, 326] width 26 height 26
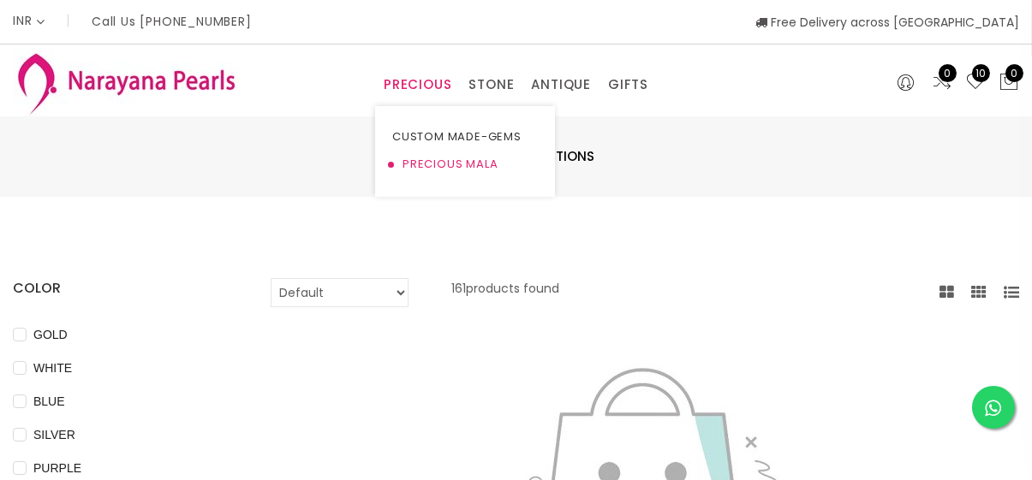
click at [455, 160] on link "PRECIOUS MALA" at bounding box center [465, 164] width 146 height 27
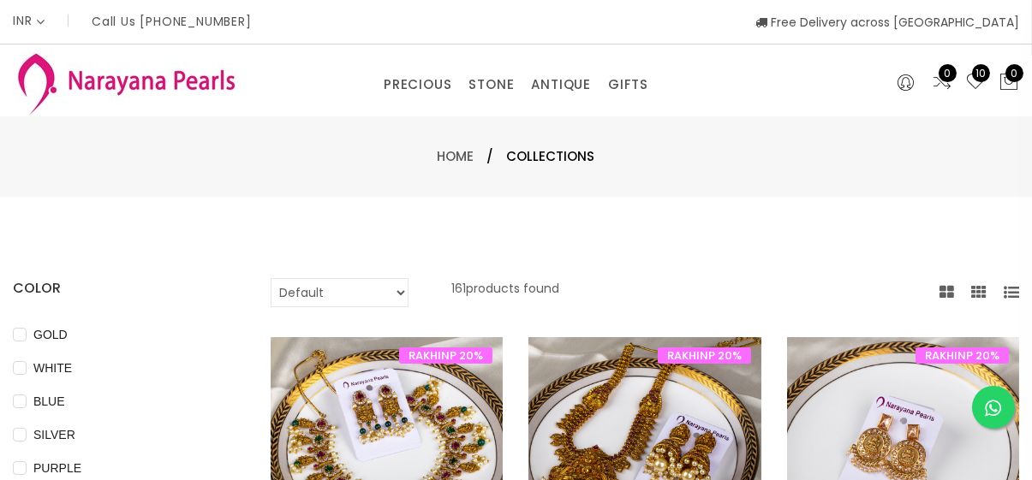
scroll to position [183, 0]
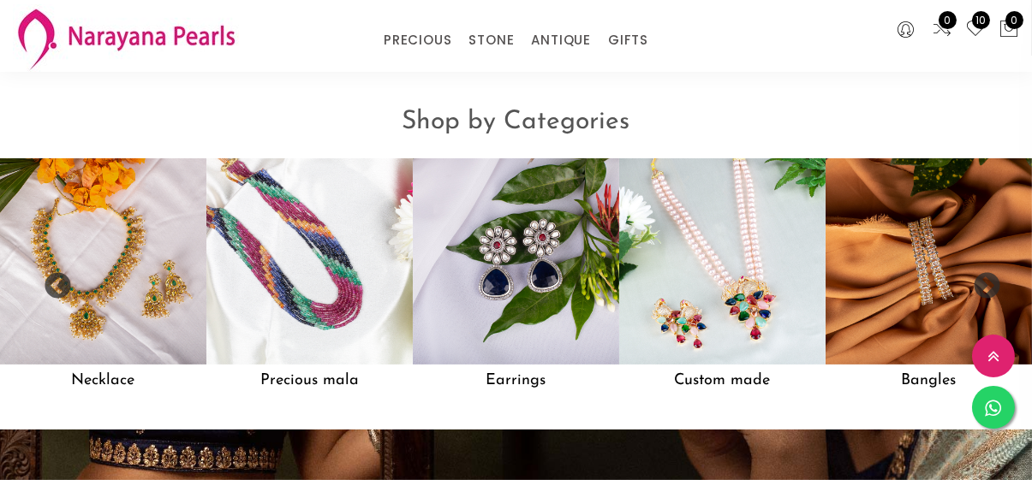
scroll to position [1238, 0]
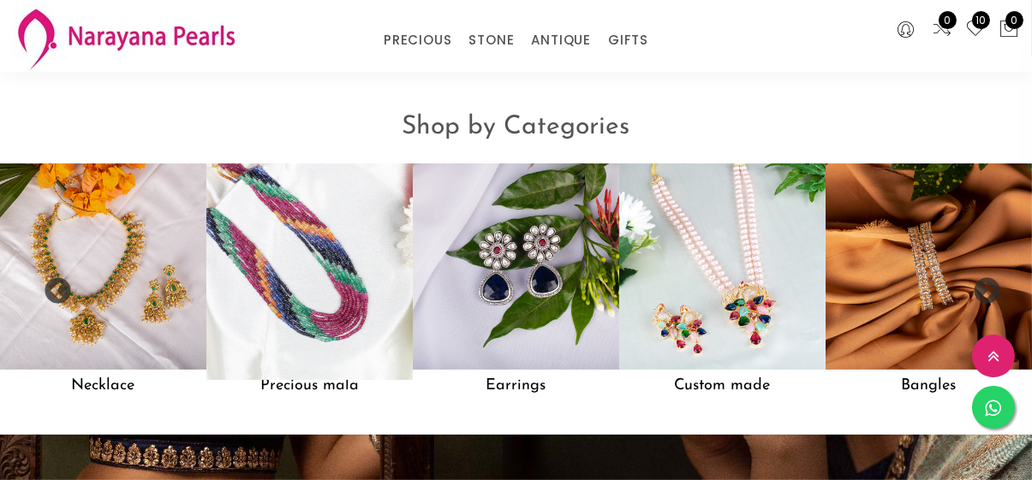
click at [289, 301] on img at bounding box center [309, 266] width 227 height 227
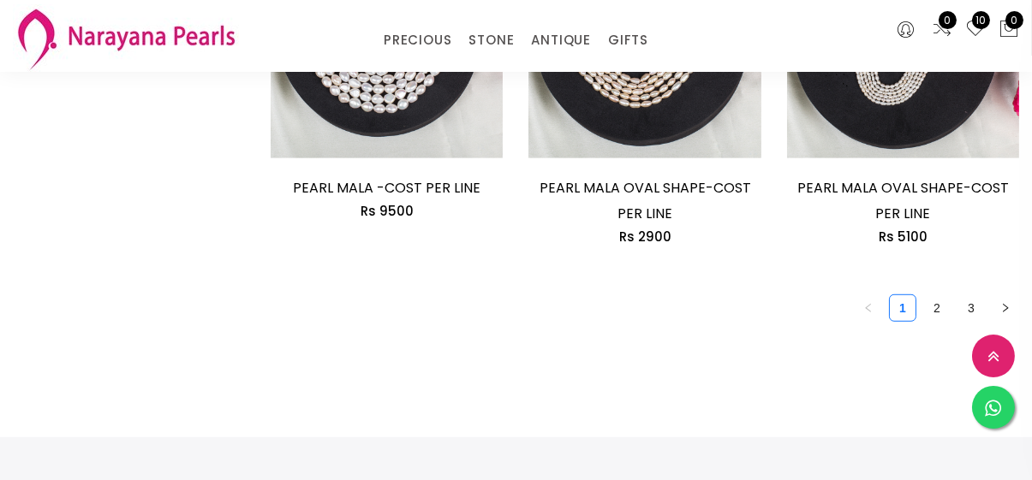
scroll to position [2400, 0]
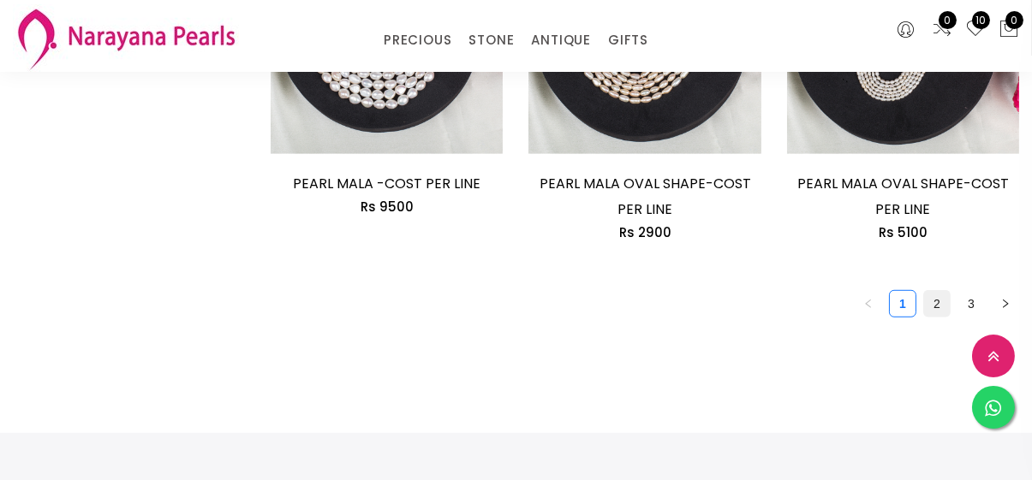
click at [938, 313] on link "2" at bounding box center [937, 304] width 26 height 26
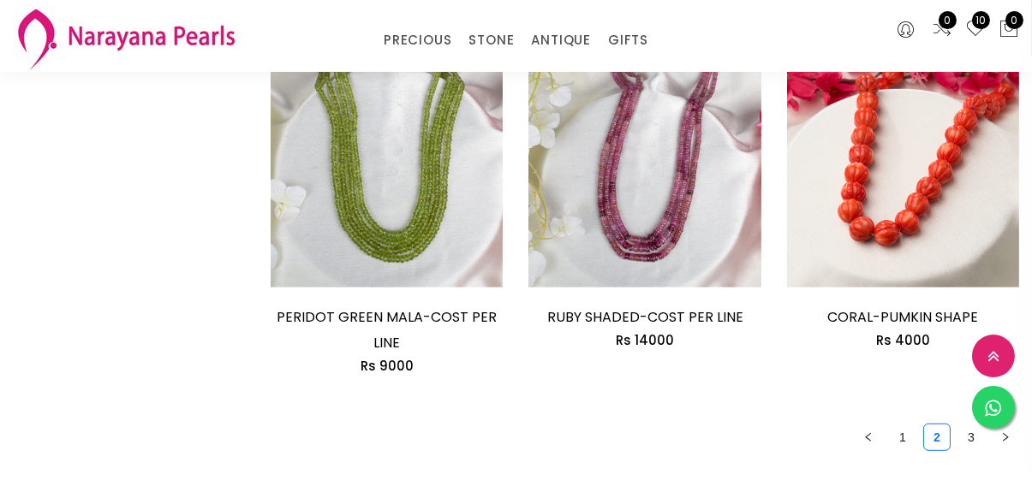
scroll to position [2193, 0]
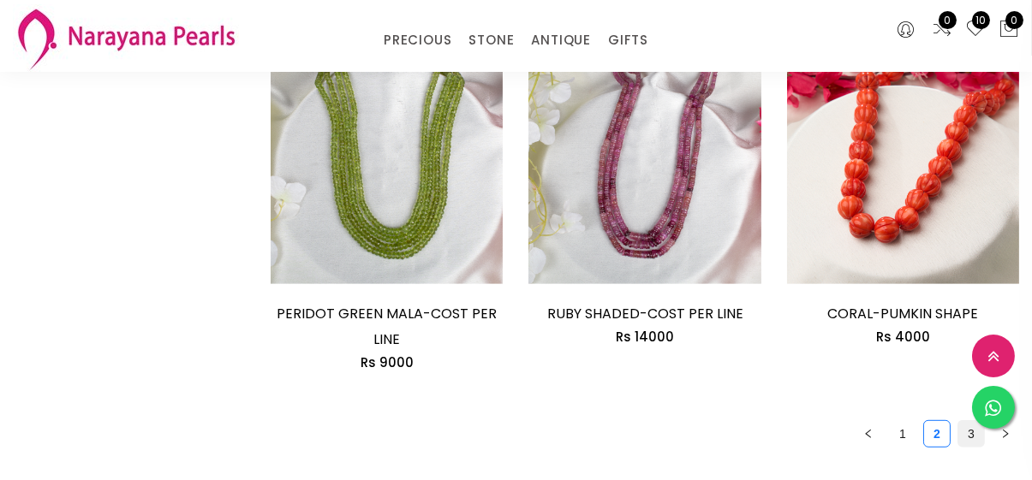
click at [964, 421] on link "3" at bounding box center [971, 434] width 26 height 26
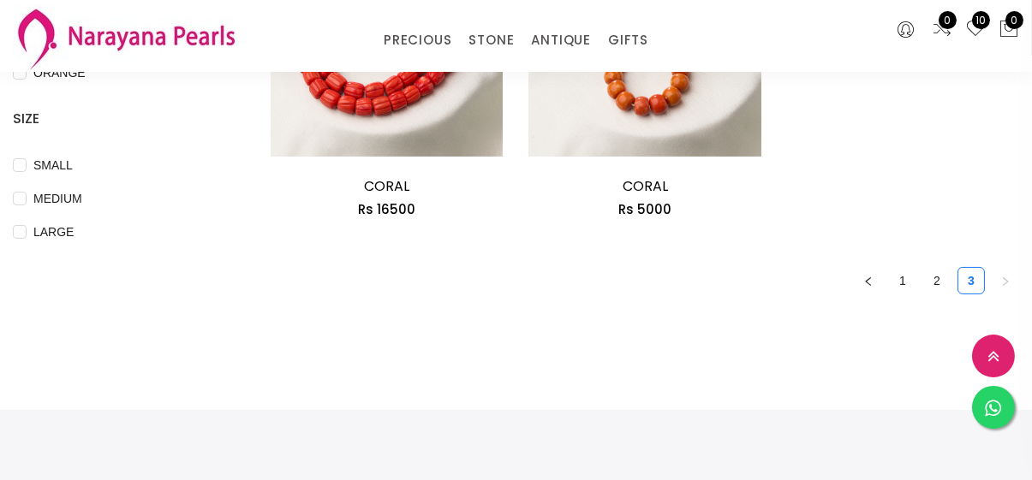
scroll to position [661, 0]
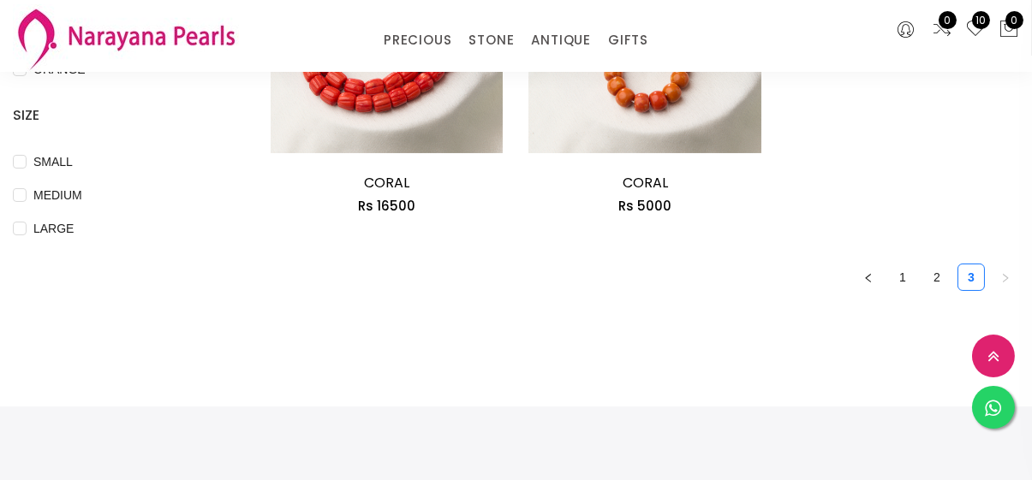
click at [978, 66] on div "0 10 0" at bounding box center [946, 36] width 172 height 72
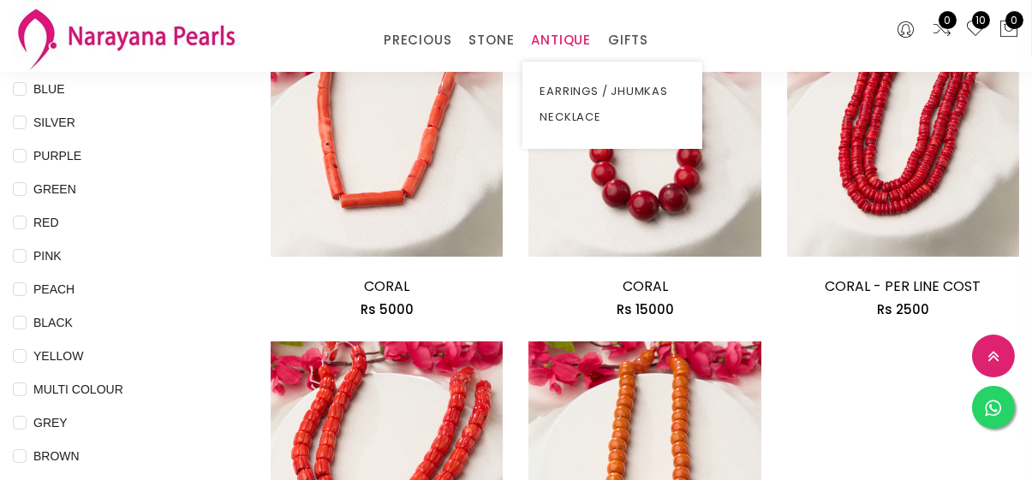
scroll to position [234, 0]
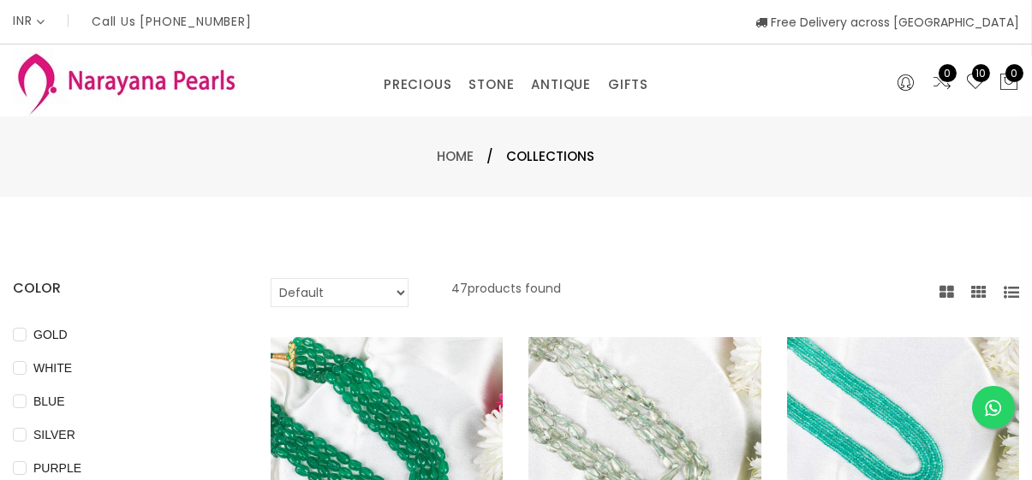
click at [980, 86] on icon at bounding box center [975, 82] width 21 height 21
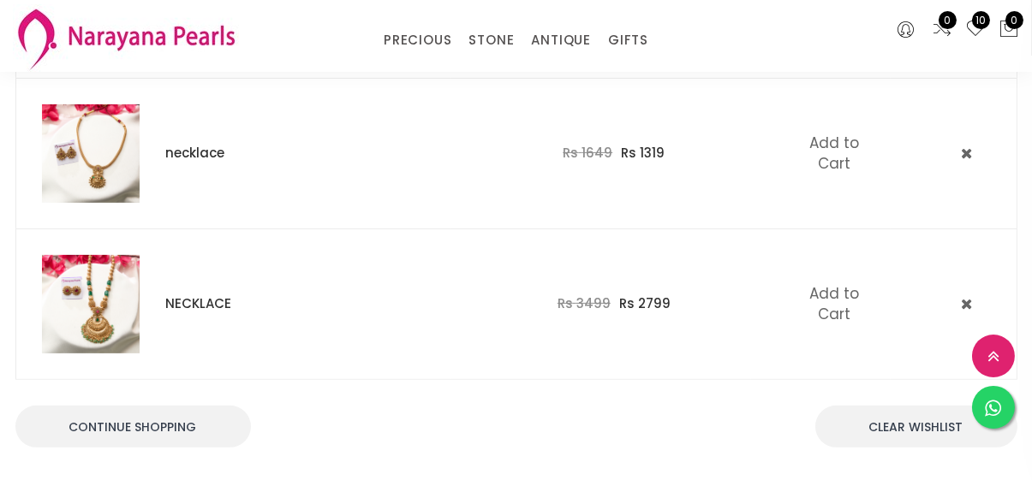
scroll to position [1435, 0]
